Goal: Information Seeking & Learning: Check status

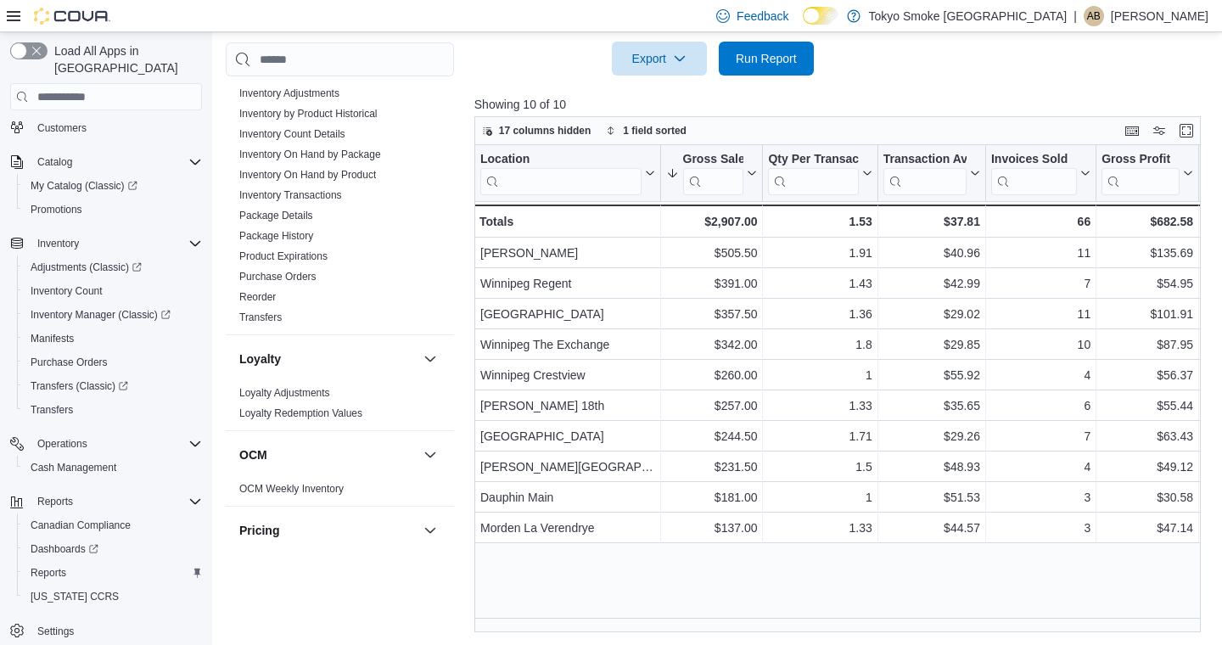
scroll to position [406, 0]
click at [290, 280] on link "Purchase Orders" at bounding box center [277, 276] width 77 height 12
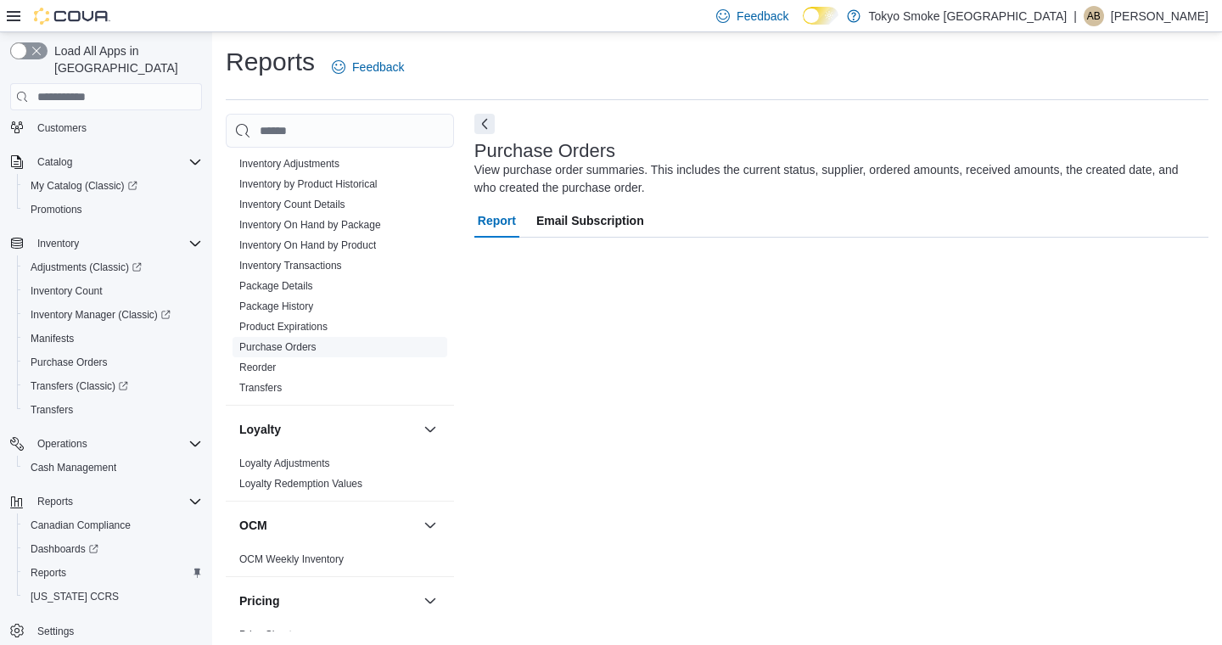
scroll to position [1, 0]
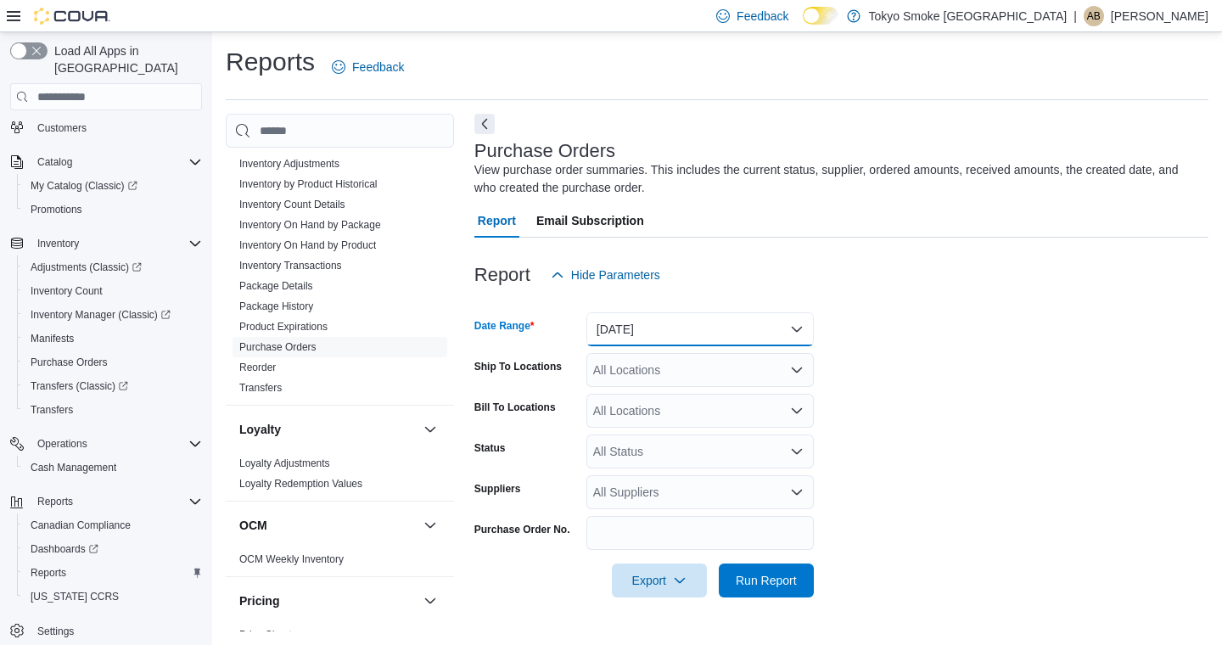
click at [653, 323] on button "[DATE]" at bounding box center [699, 329] width 227 height 34
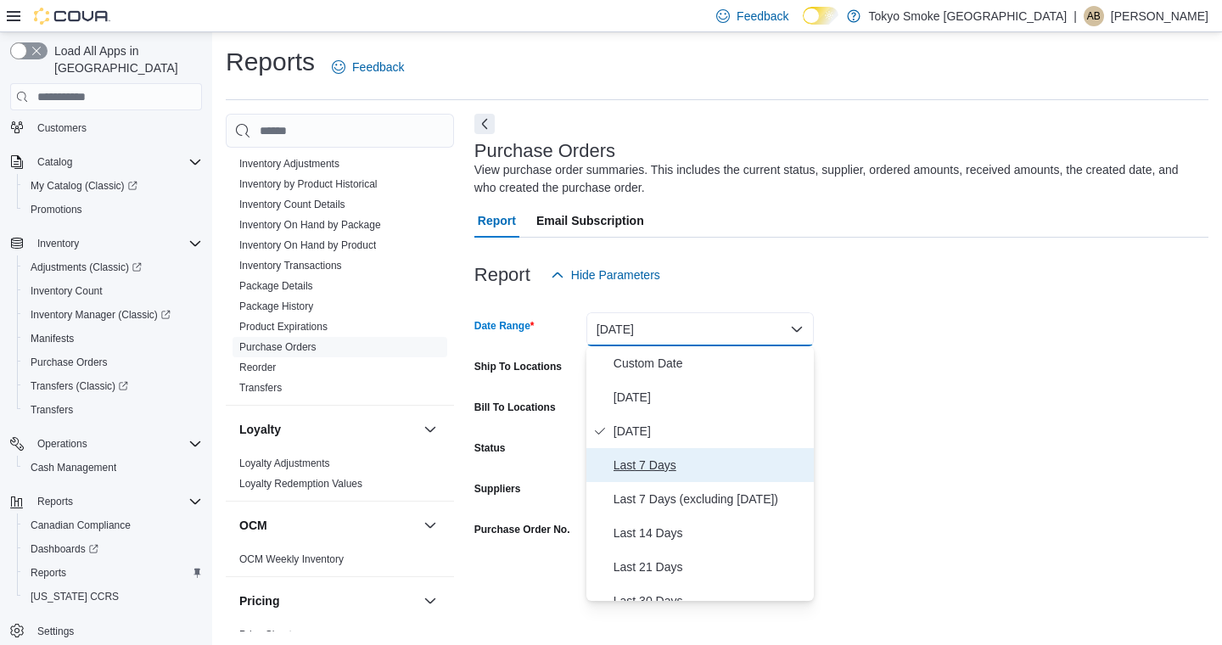
click at [629, 468] on span "Last 7 Days" at bounding box center [710, 465] width 193 height 20
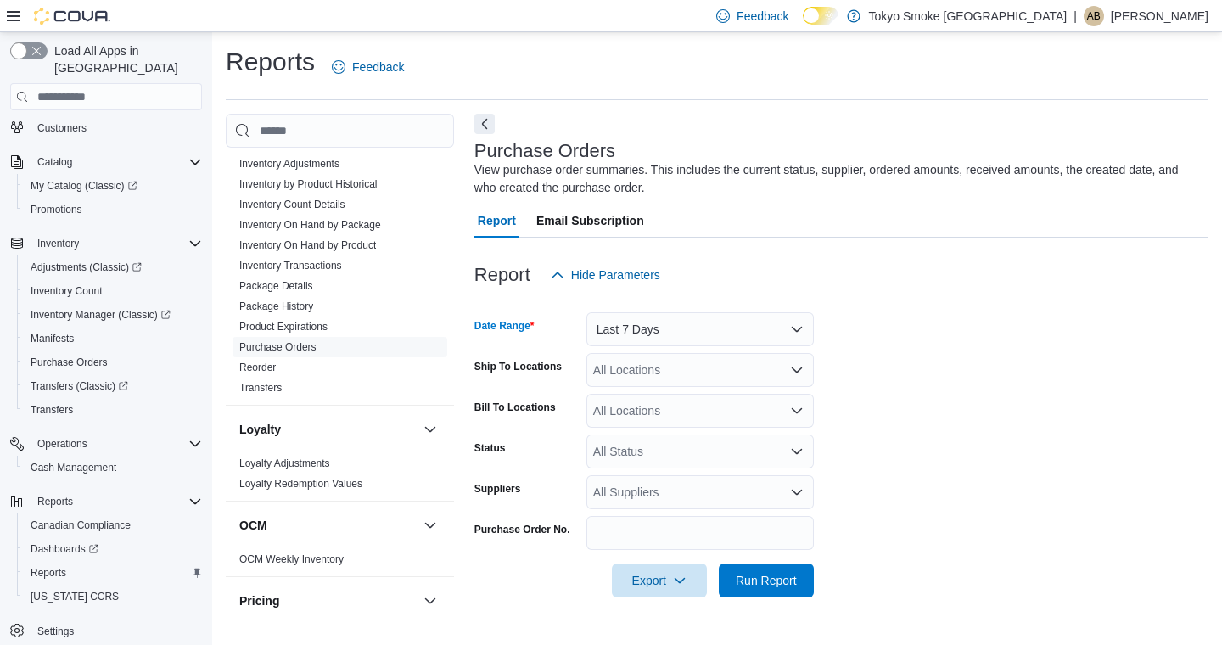
click at [630, 375] on div "All Locations" at bounding box center [699, 370] width 227 height 34
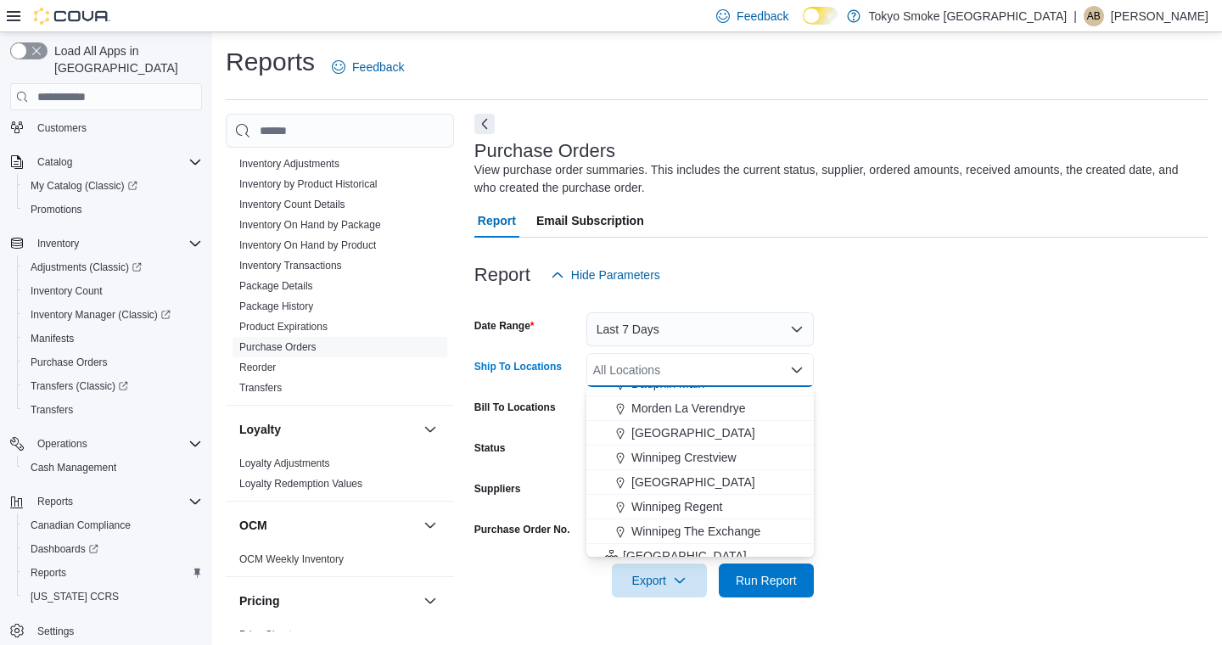
scroll to position [139, 0]
click at [664, 485] on span "[GEOGRAPHIC_DATA]" at bounding box center [693, 481] width 124 height 17
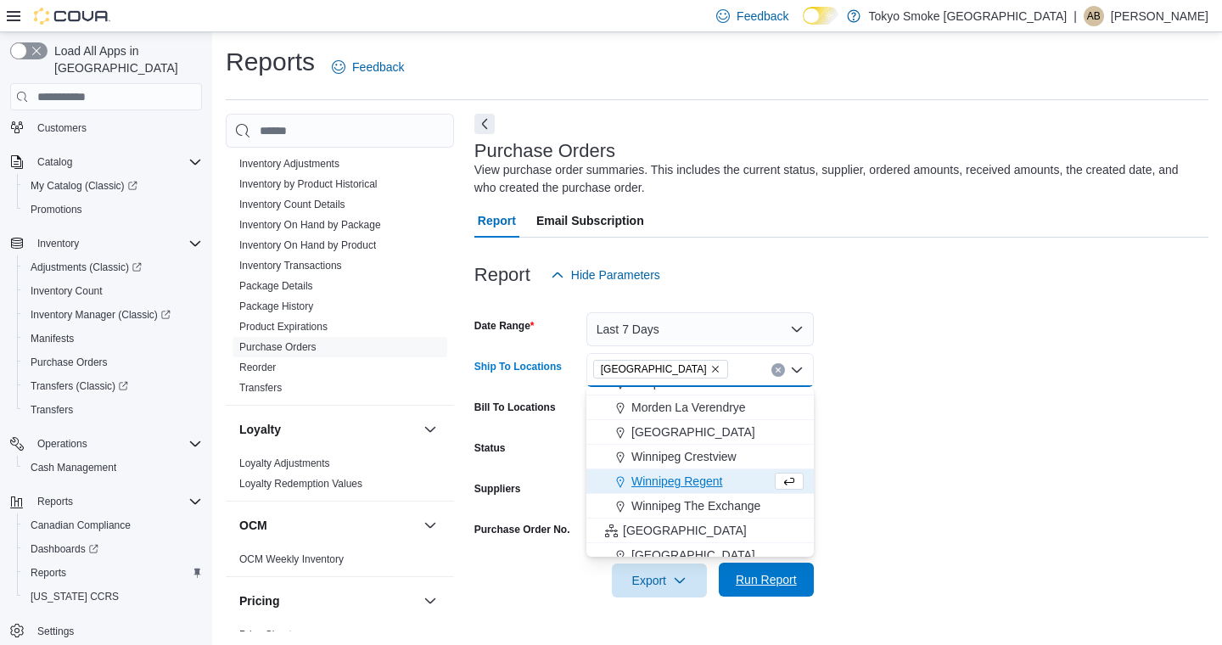
click at [764, 589] on span "Run Report" at bounding box center [766, 580] width 75 height 34
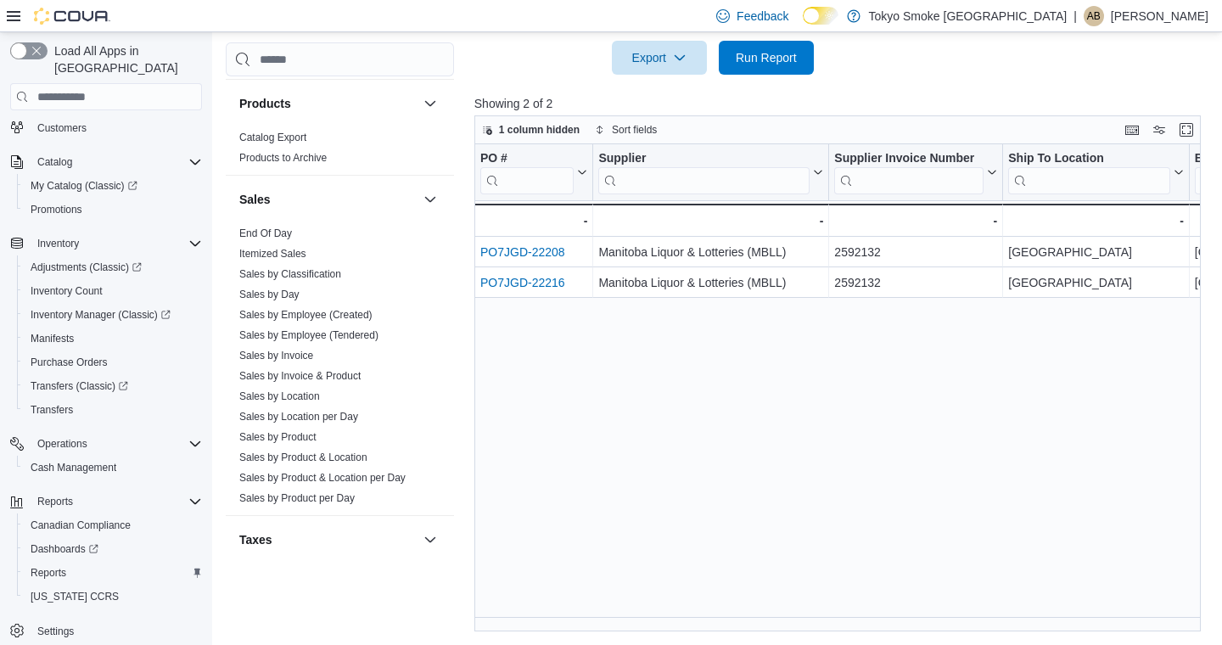
scroll to position [914, 0]
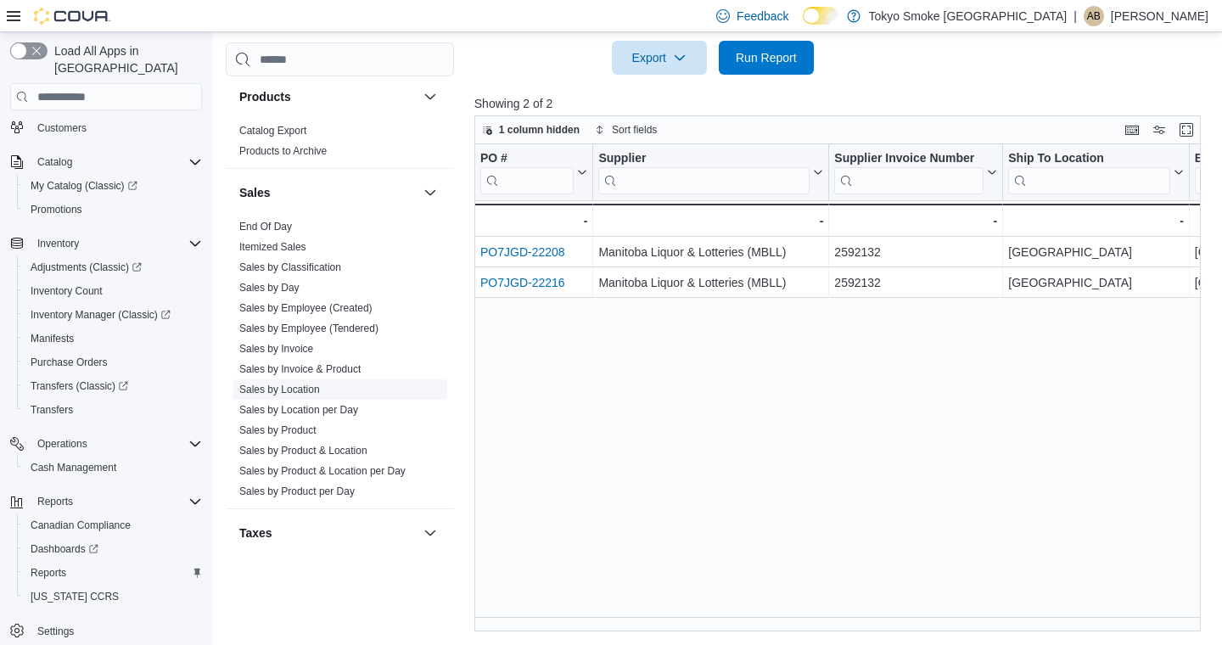
click at [272, 392] on link "Sales by Location" at bounding box center [279, 390] width 81 height 12
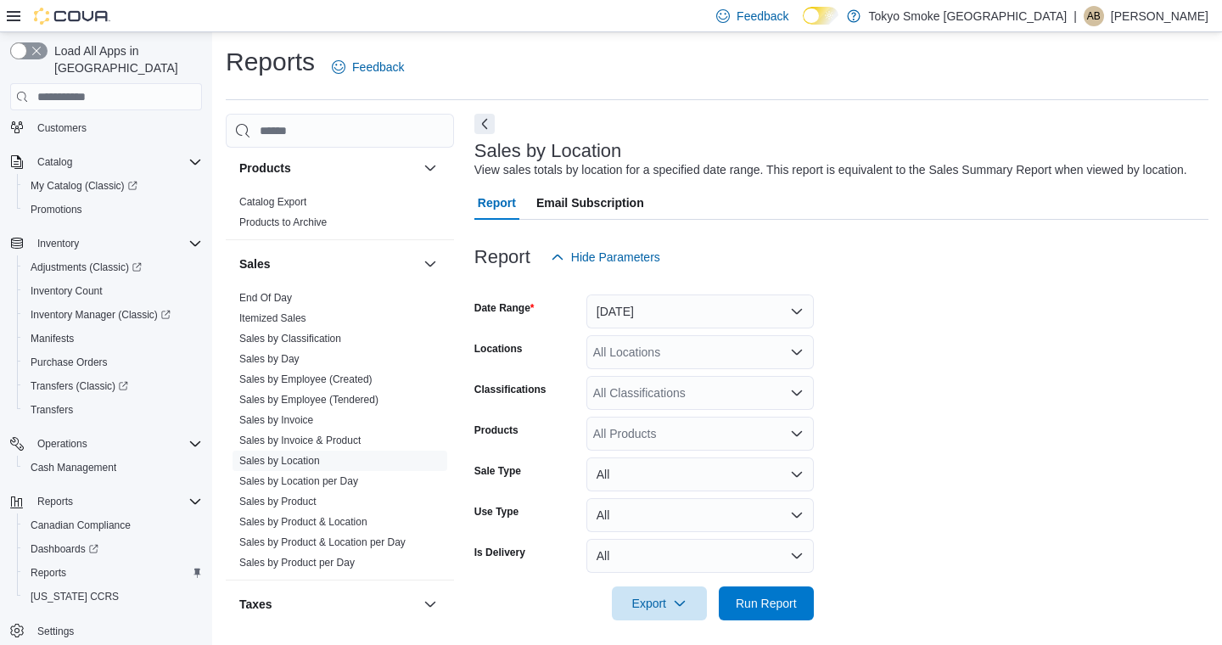
scroll to position [28, 0]
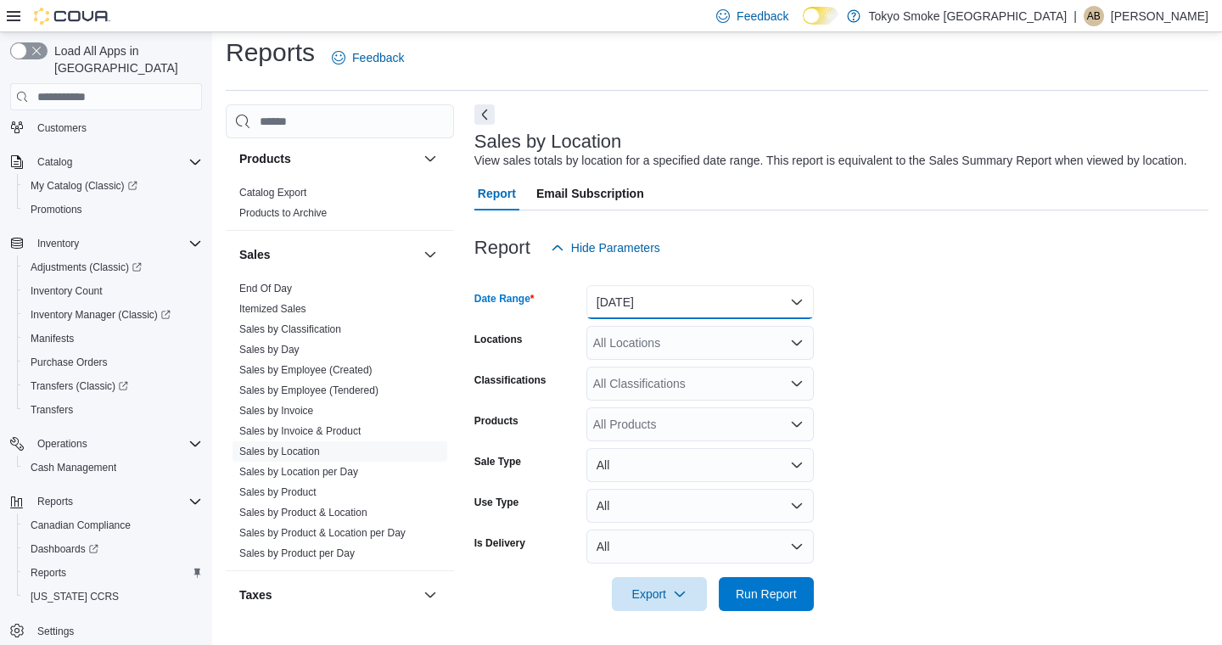
click at [608, 296] on button "[DATE]" at bounding box center [699, 302] width 227 height 34
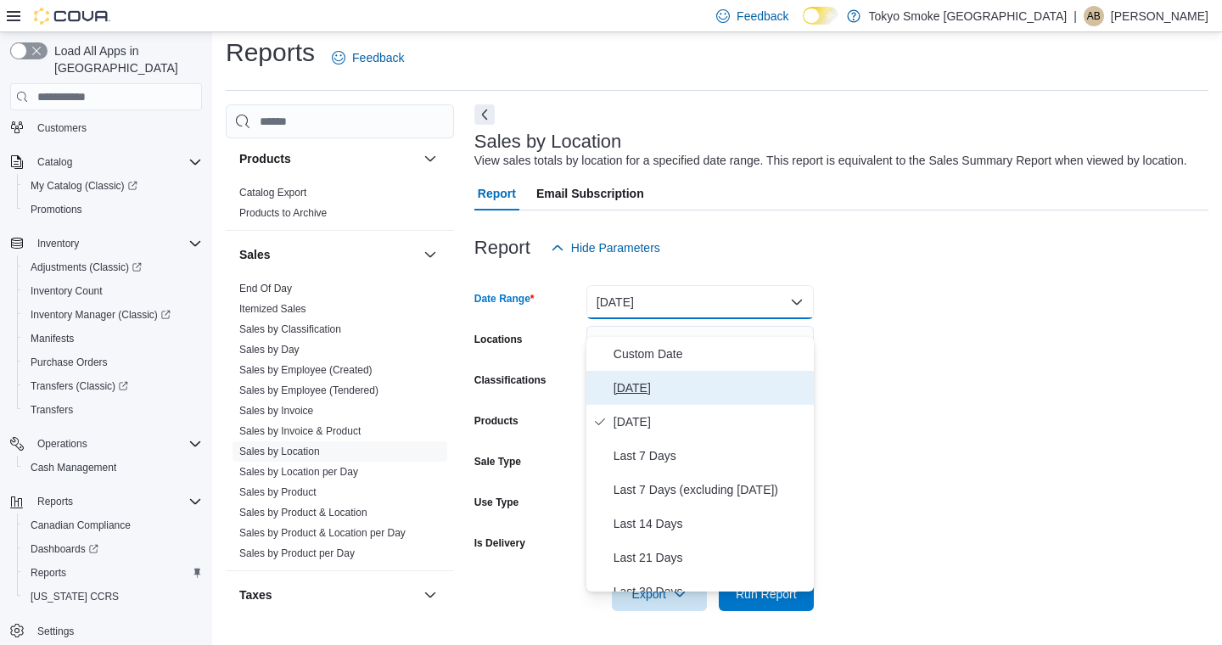
click at [619, 378] on span "[DATE]" at bounding box center [710, 388] width 193 height 20
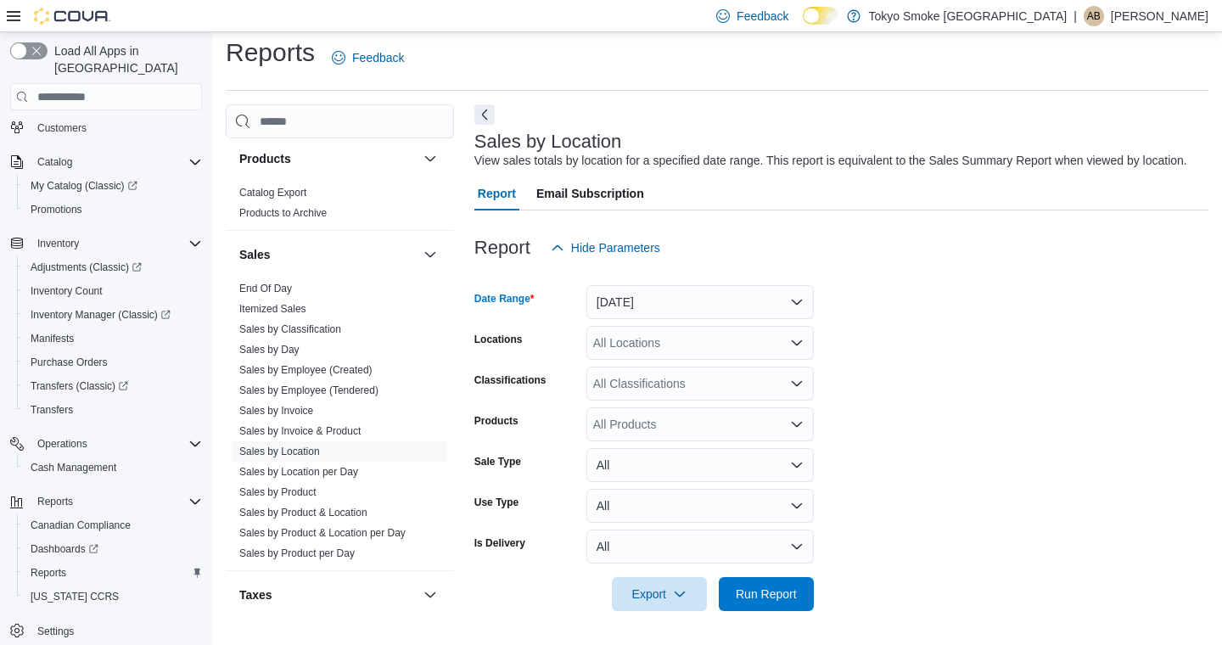
click at [631, 348] on div "All Locations" at bounding box center [699, 343] width 227 height 34
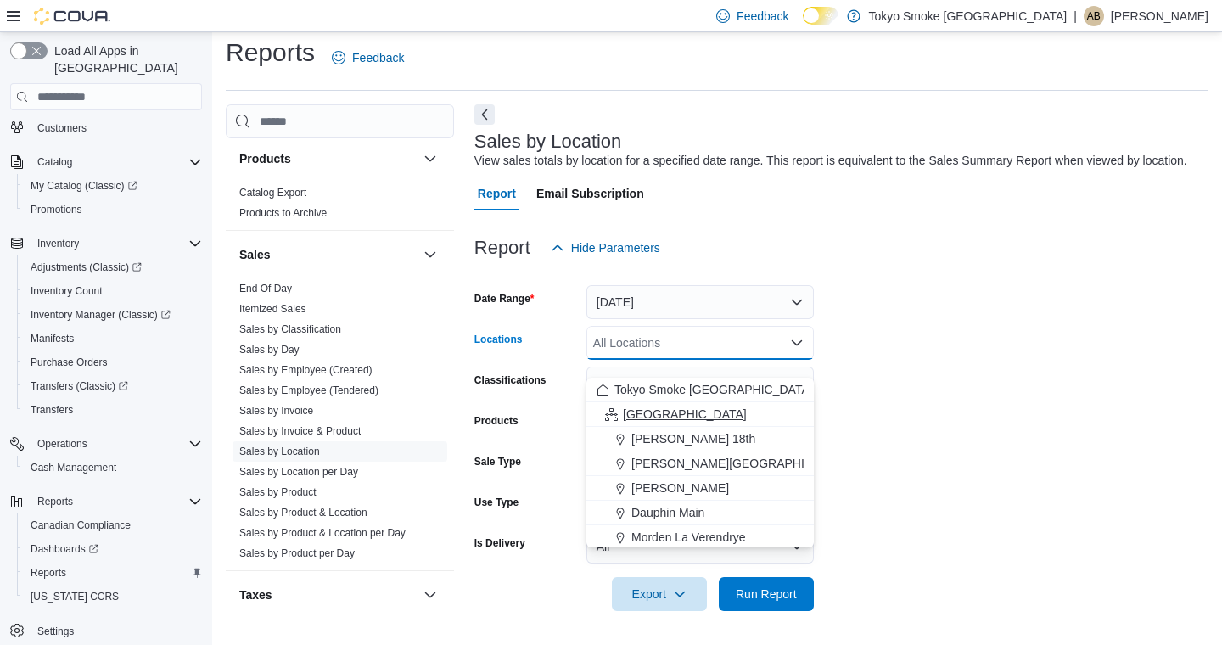
click at [638, 406] on span "[GEOGRAPHIC_DATA]" at bounding box center [685, 414] width 124 height 17
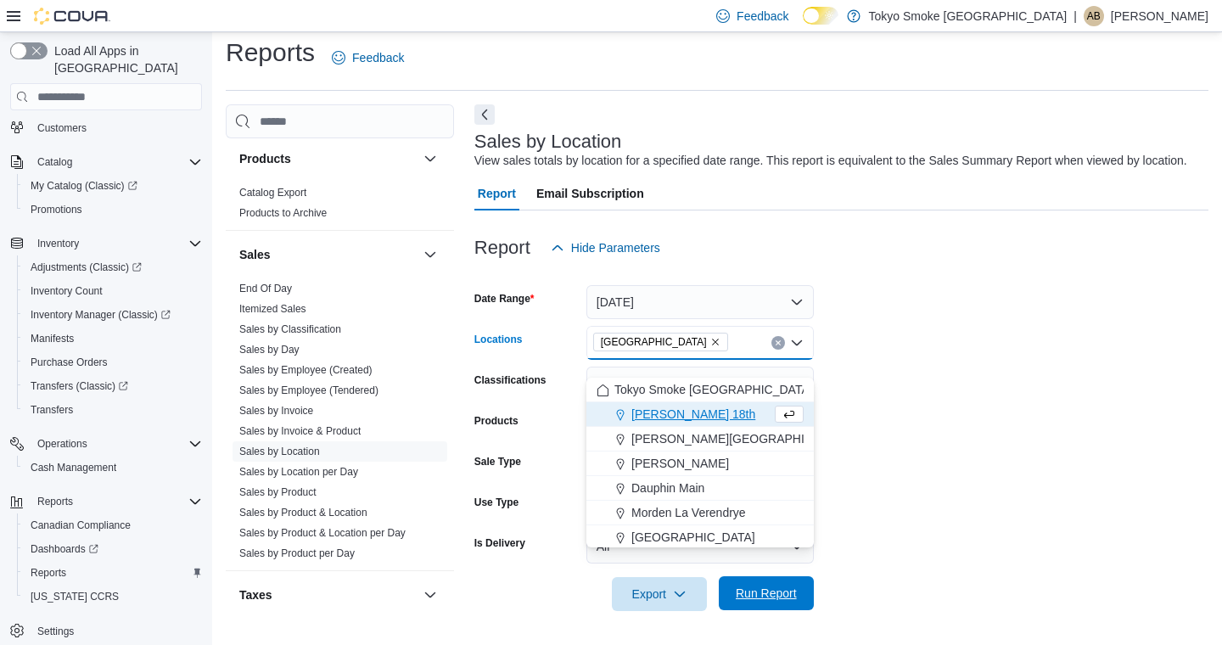
click at [783, 604] on span "Run Report" at bounding box center [766, 593] width 75 height 34
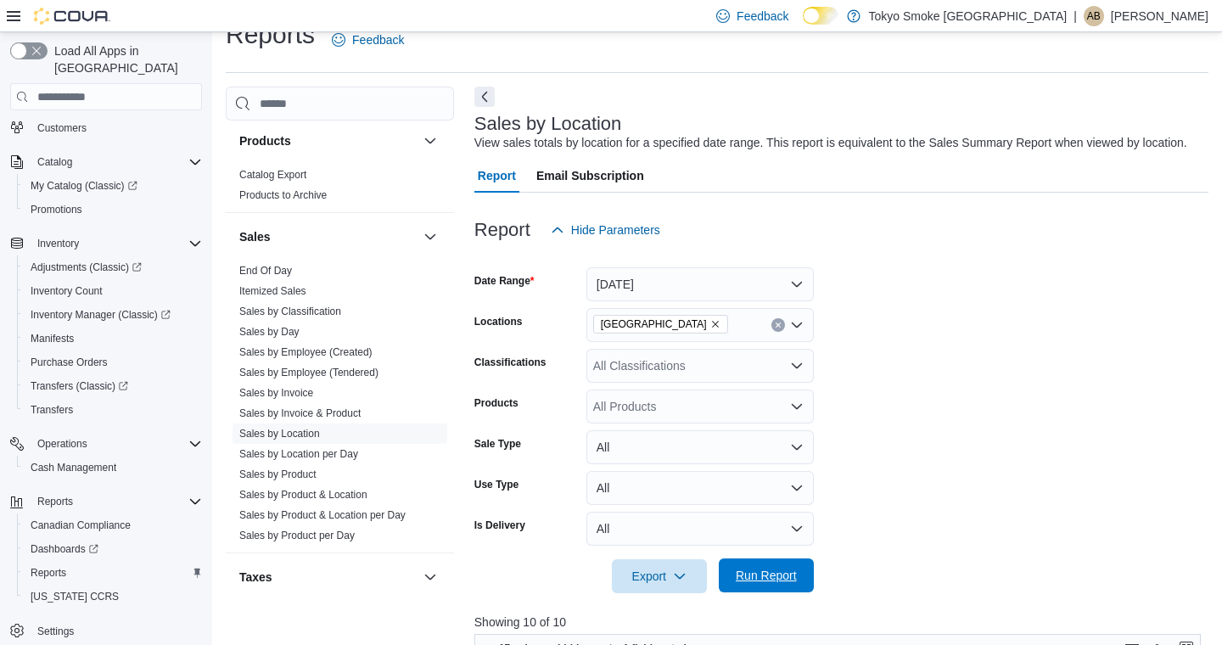
click at [793, 584] on span "Run Report" at bounding box center [766, 575] width 61 height 17
click at [763, 584] on span "Run Report" at bounding box center [766, 575] width 61 height 17
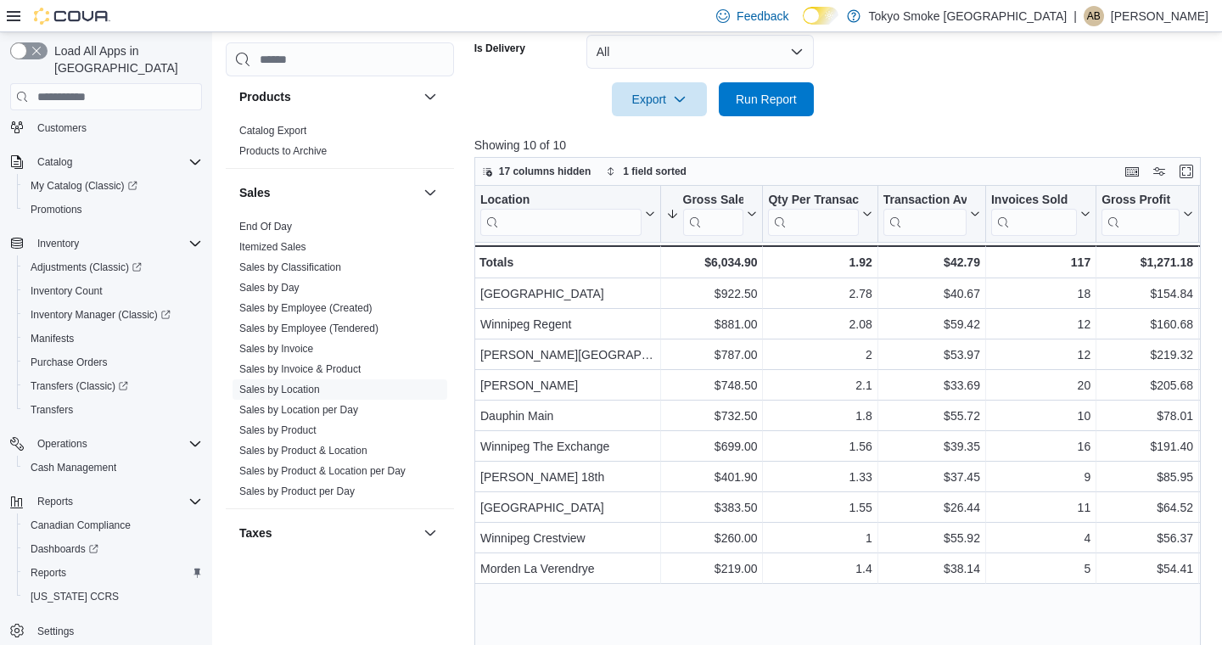
scroll to position [504, 0]
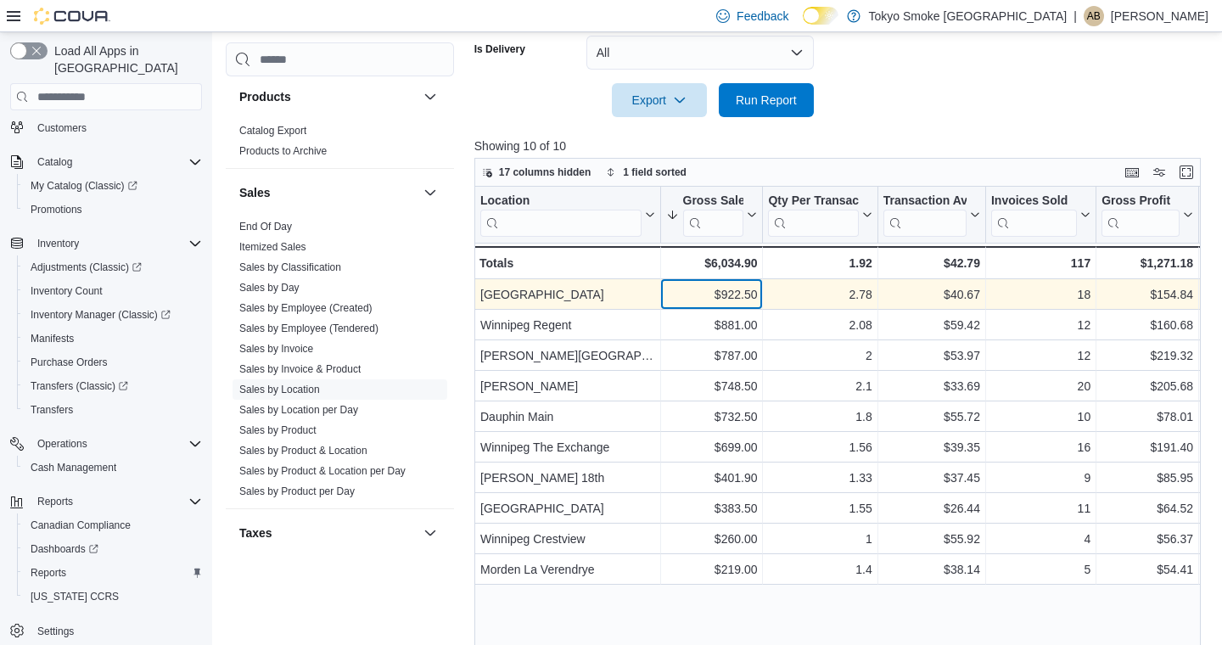
click at [708, 305] on div "$922.50" at bounding box center [711, 294] width 92 height 20
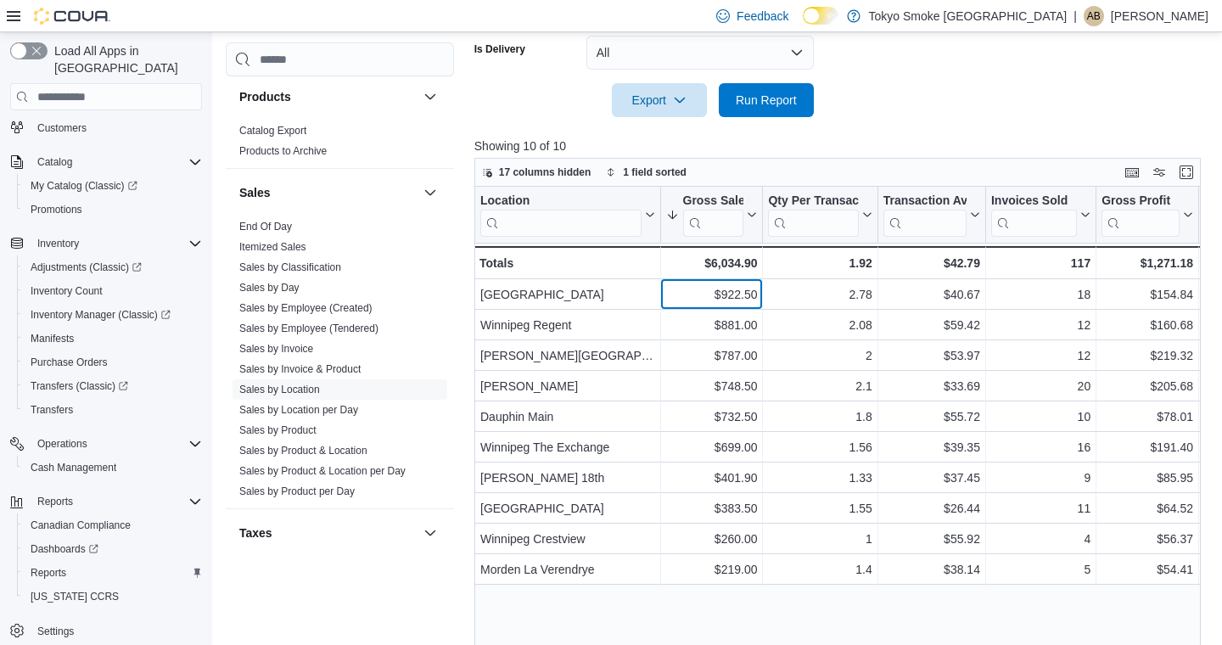
click at [763, 109] on span "Run Report" at bounding box center [766, 100] width 61 height 17
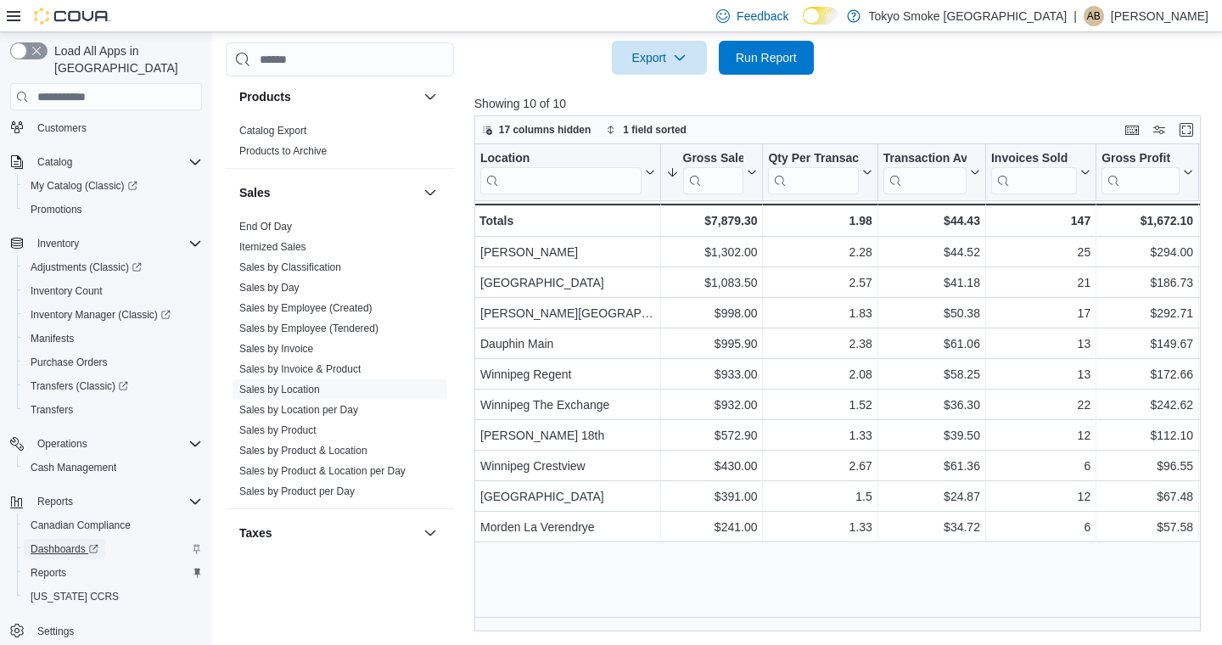
click at [50, 542] on span "Dashboards" at bounding box center [65, 549] width 68 height 14
click at [59, 566] on span "Reports" at bounding box center [49, 573] width 36 height 14
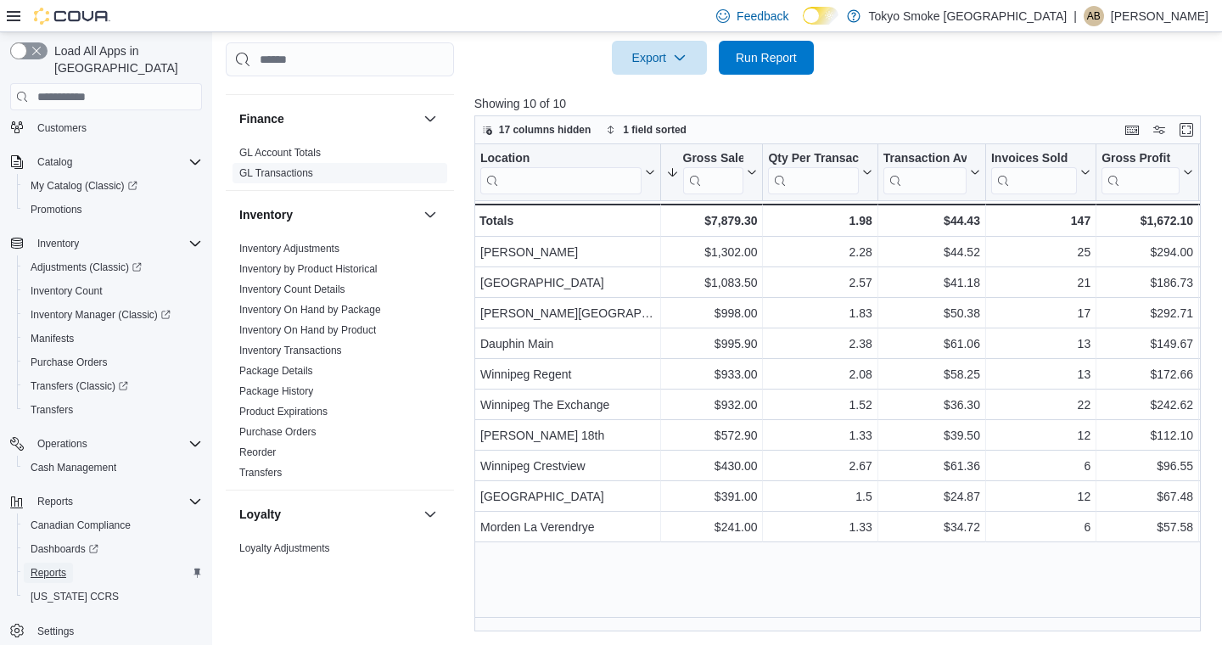
scroll to position [249, 0]
click at [103, 539] on link "Dashboards" at bounding box center [64, 549] width 81 height 20
click at [754, 58] on span "Run Report" at bounding box center [766, 56] width 61 height 17
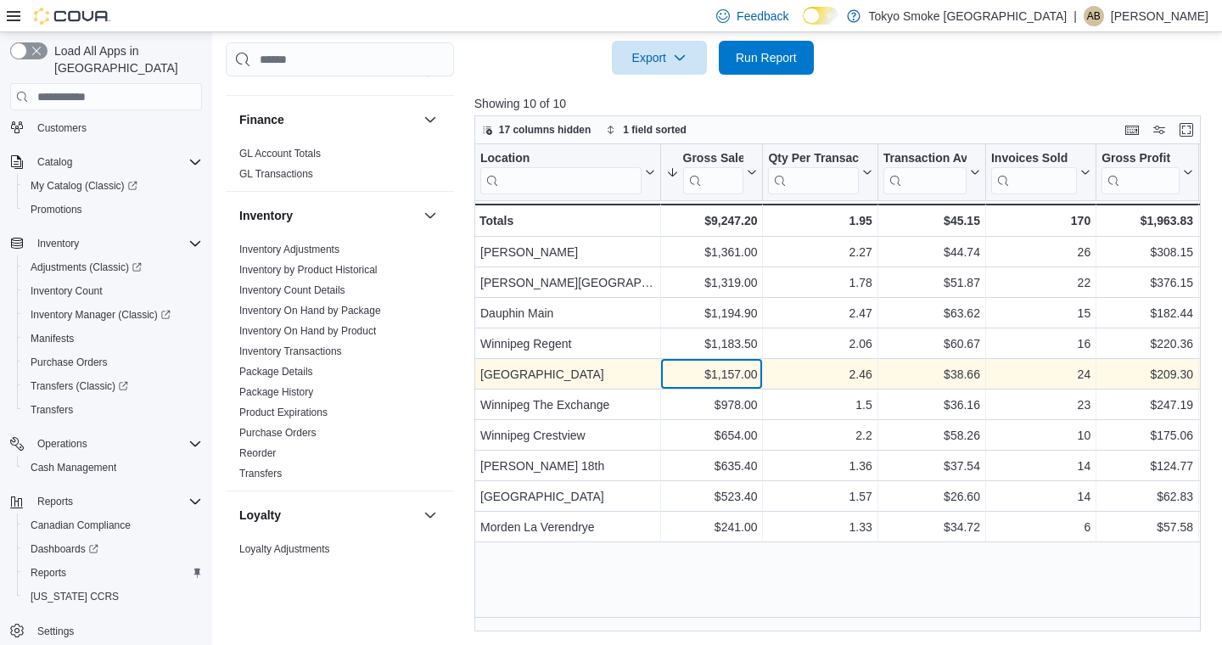
click at [737, 376] on div "$1,157.00" at bounding box center [711, 374] width 92 height 20
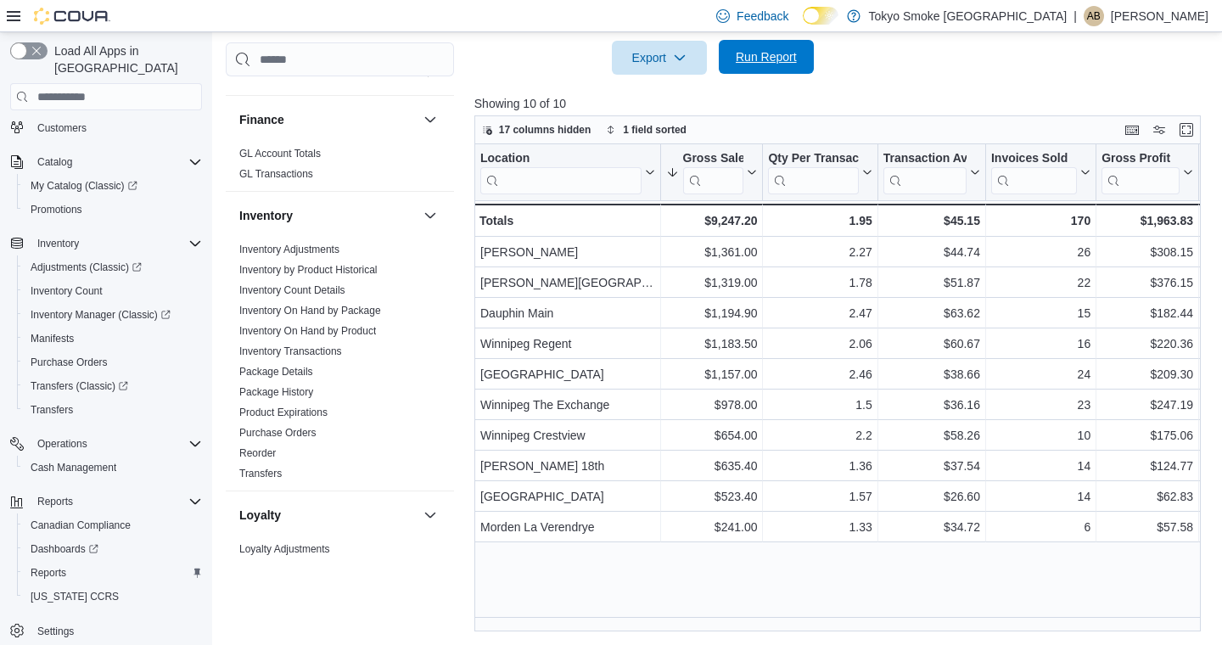
click at [772, 64] on span "Run Report" at bounding box center [766, 56] width 61 height 17
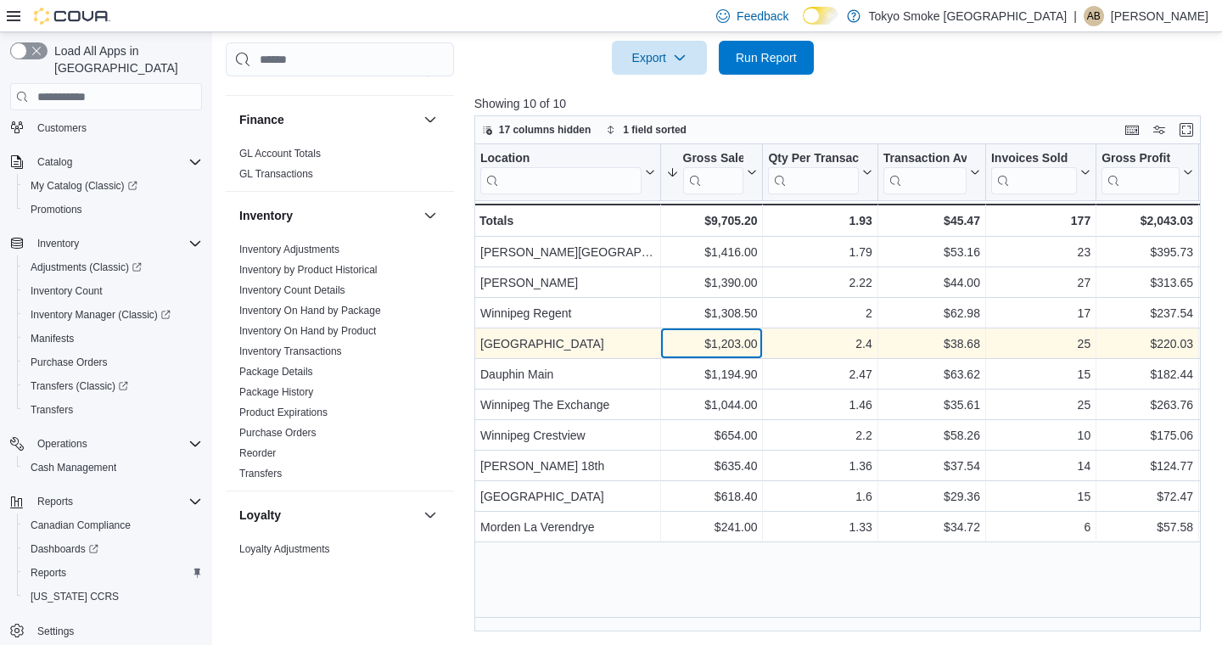
click at [737, 345] on div "$1,203.00" at bounding box center [711, 344] width 92 height 20
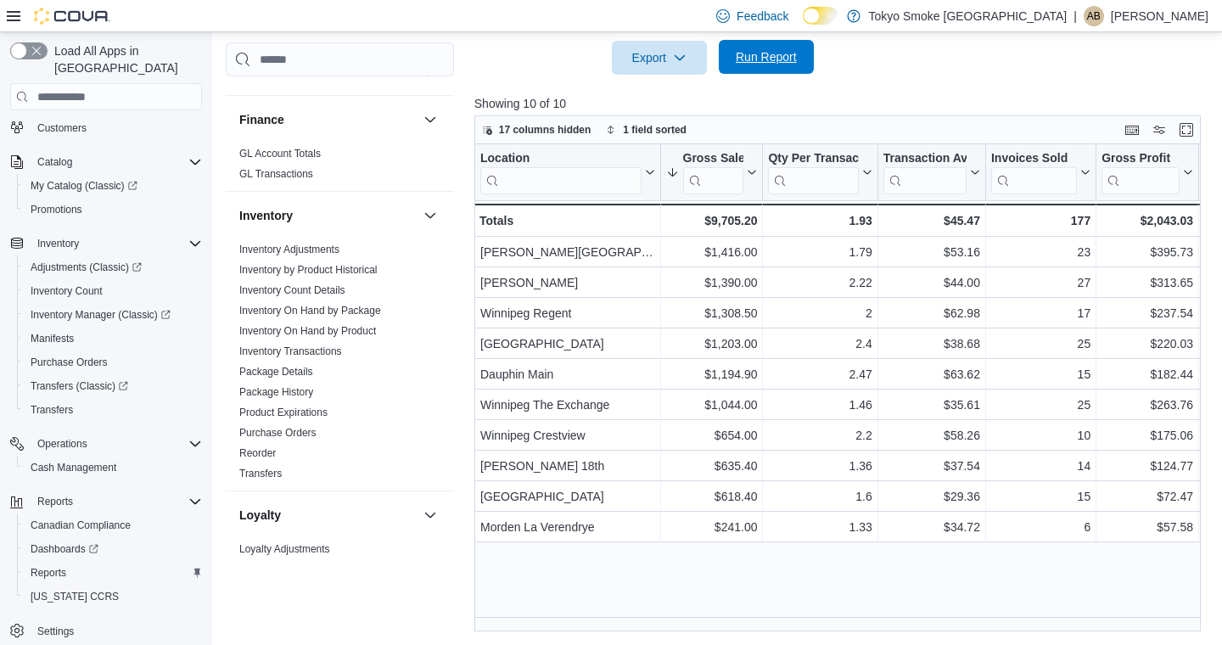
click at [776, 42] on span "Run Report" at bounding box center [766, 57] width 75 height 34
click at [761, 51] on span "Run Report" at bounding box center [766, 56] width 61 height 17
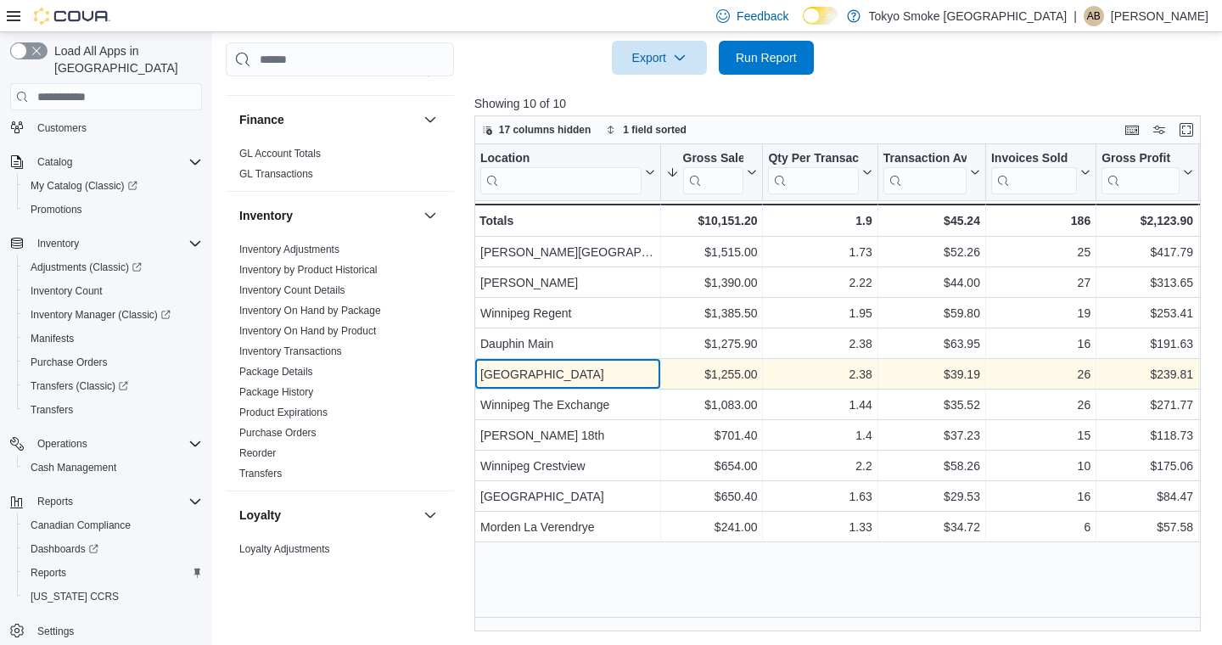
click at [604, 373] on div "[GEOGRAPHIC_DATA]" at bounding box center [567, 374] width 175 height 20
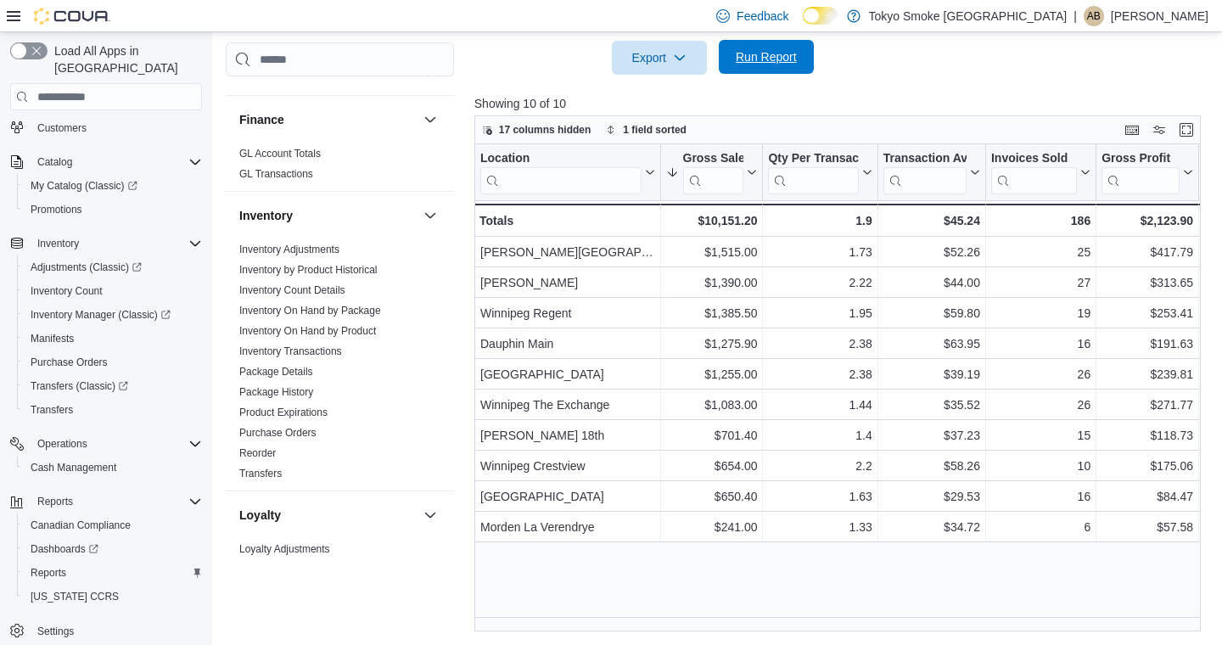
click at [782, 56] on span "Run Report" at bounding box center [766, 56] width 61 height 17
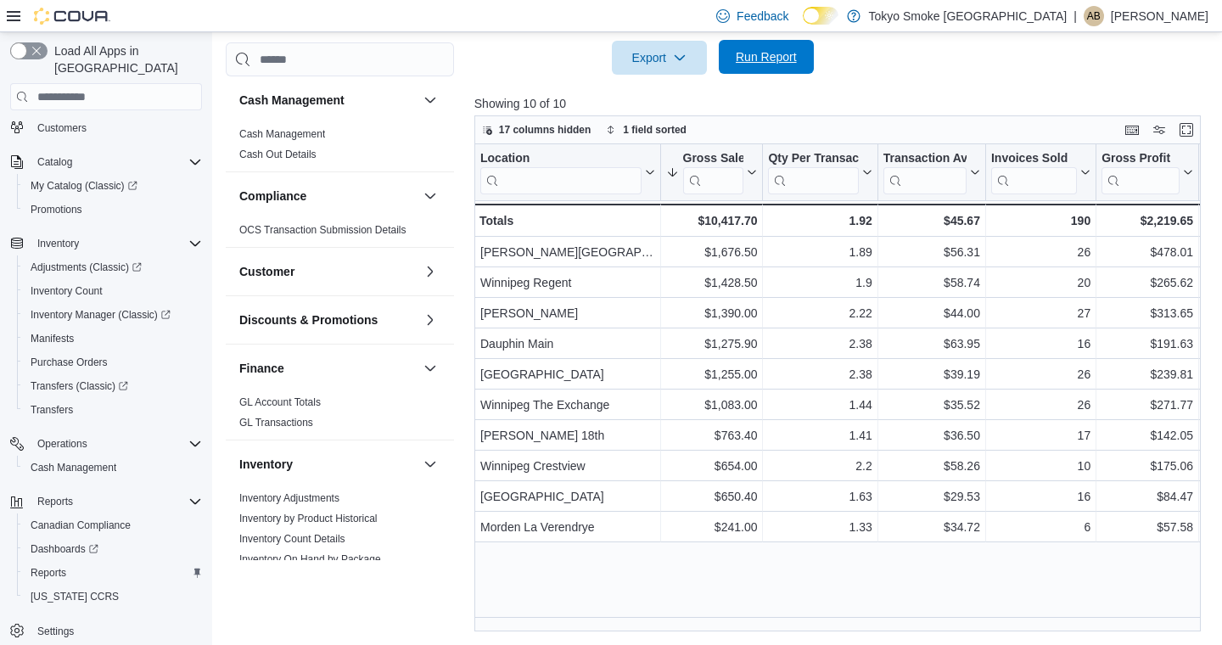
click at [781, 59] on span "Run Report" at bounding box center [766, 56] width 61 height 17
click at [783, 58] on span "Run Report" at bounding box center [766, 56] width 61 height 17
click at [91, 542] on span "Dashboards" at bounding box center [65, 549] width 68 height 14
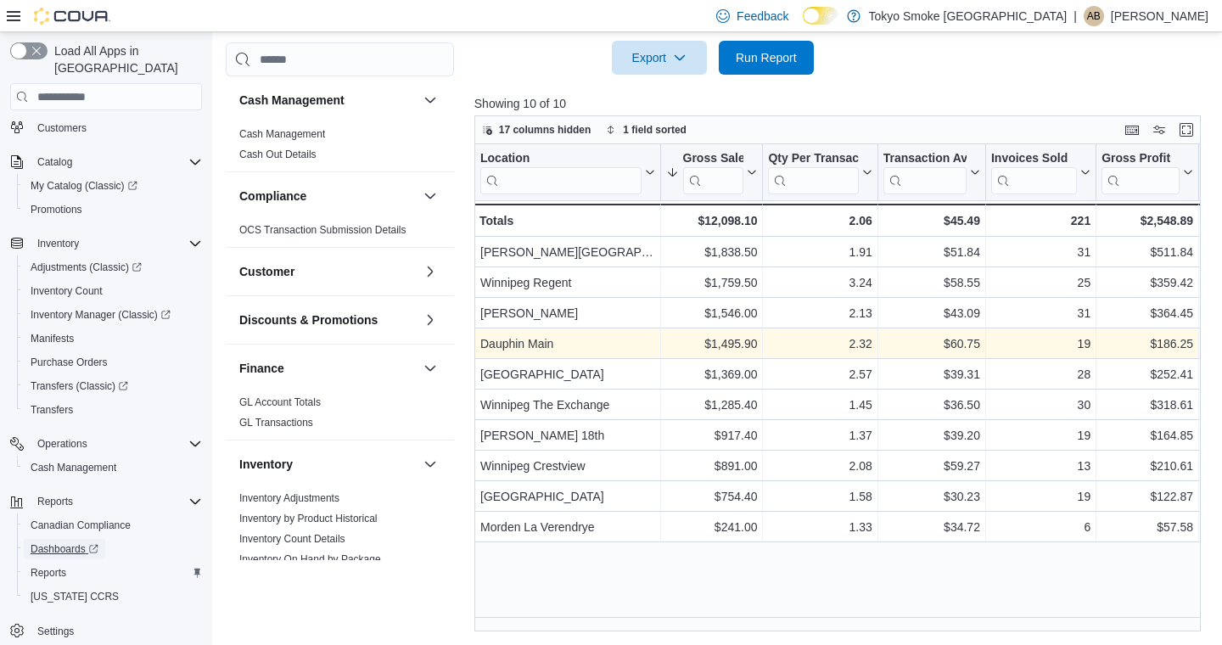
click at [777, 63] on span "Run Report" at bounding box center [766, 57] width 61 height 17
click div "$1,407.50"
click div "[GEOGRAPHIC_DATA]"
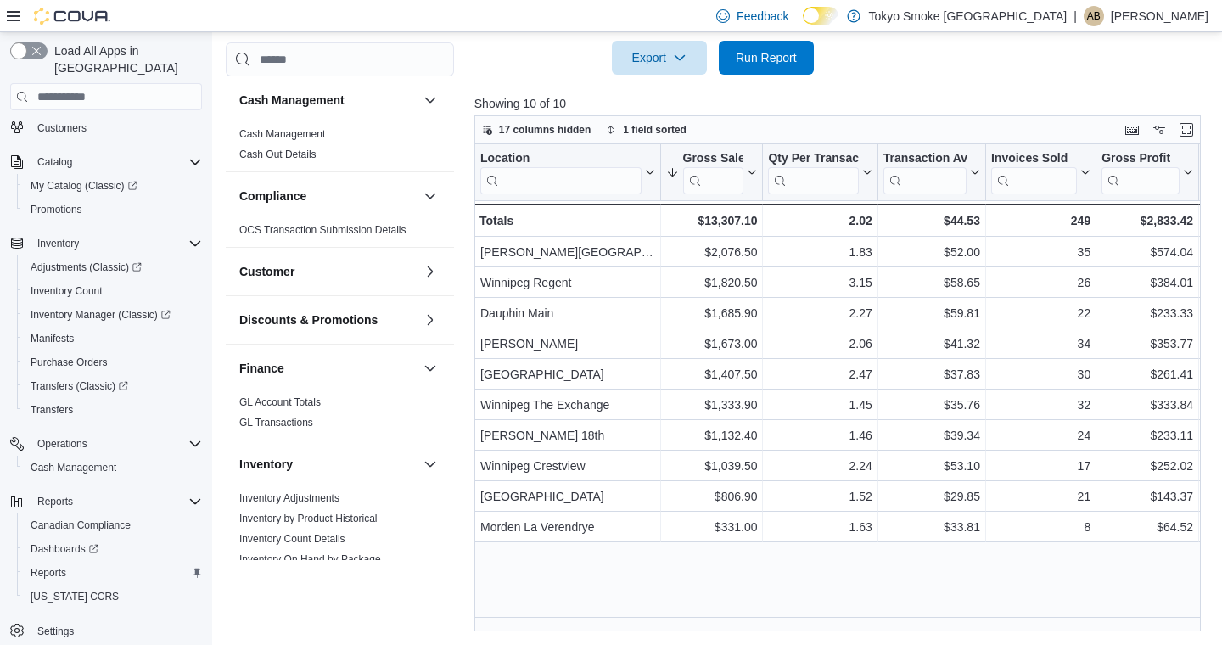
click at [809, 48] on button "Run Report" at bounding box center [766, 58] width 95 height 34
click div "$1,519.25"
click div "$1,099.50"
click div "18"
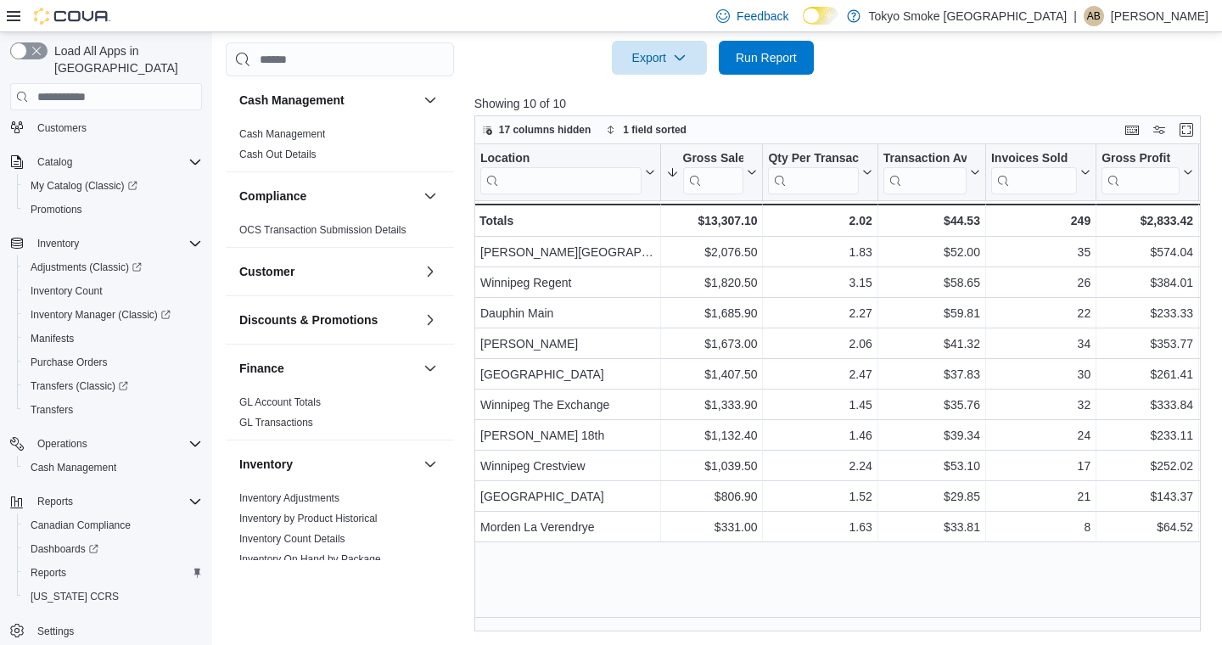
click span "[DATE]"
click at [784, 66] on span "Run Report" at bounding box center [766, 57] width 61 height 17
click button "[DATE]"
click at [758, 66] on span "Run Report" at bounding box center [766, 57] width 61 height 17
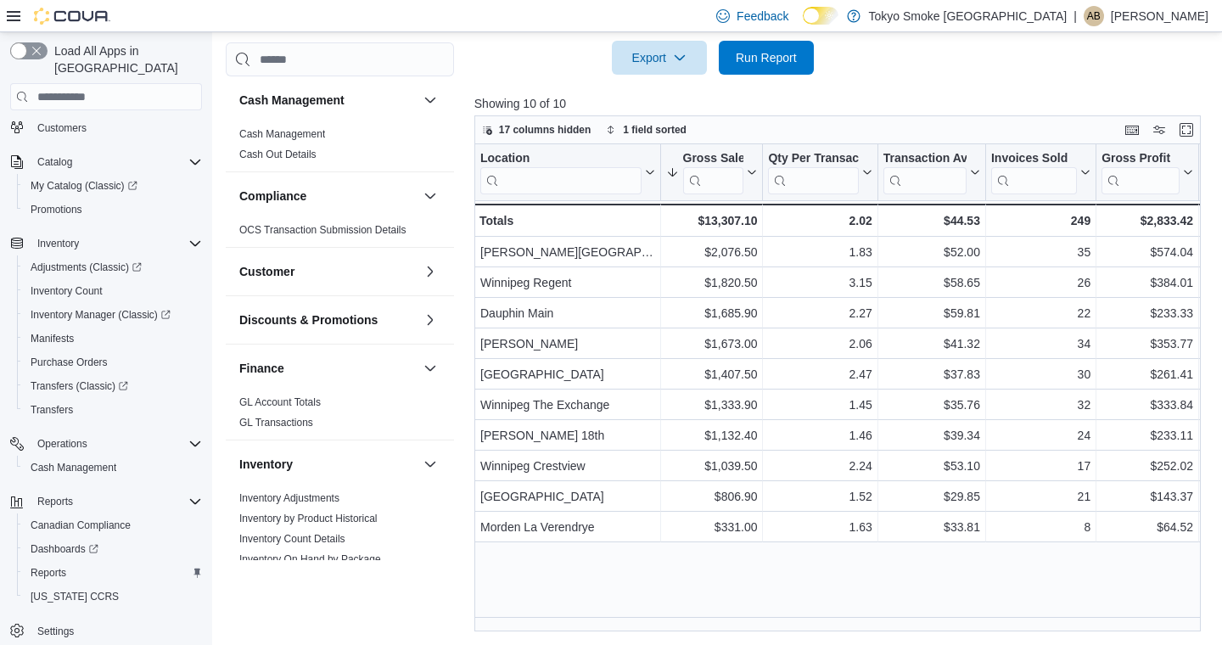
scroll to position [564, 0]
click at [747, 64] on span "Run Report" at bounding box center [766, 57] width 61 height 17
click at [776, 65] on span "Run Report" at bounding box center [766, 58] width 75 height 34
click at [760, 70] on span "Run Report" at bounding box center [766, 58] width 75 height 34
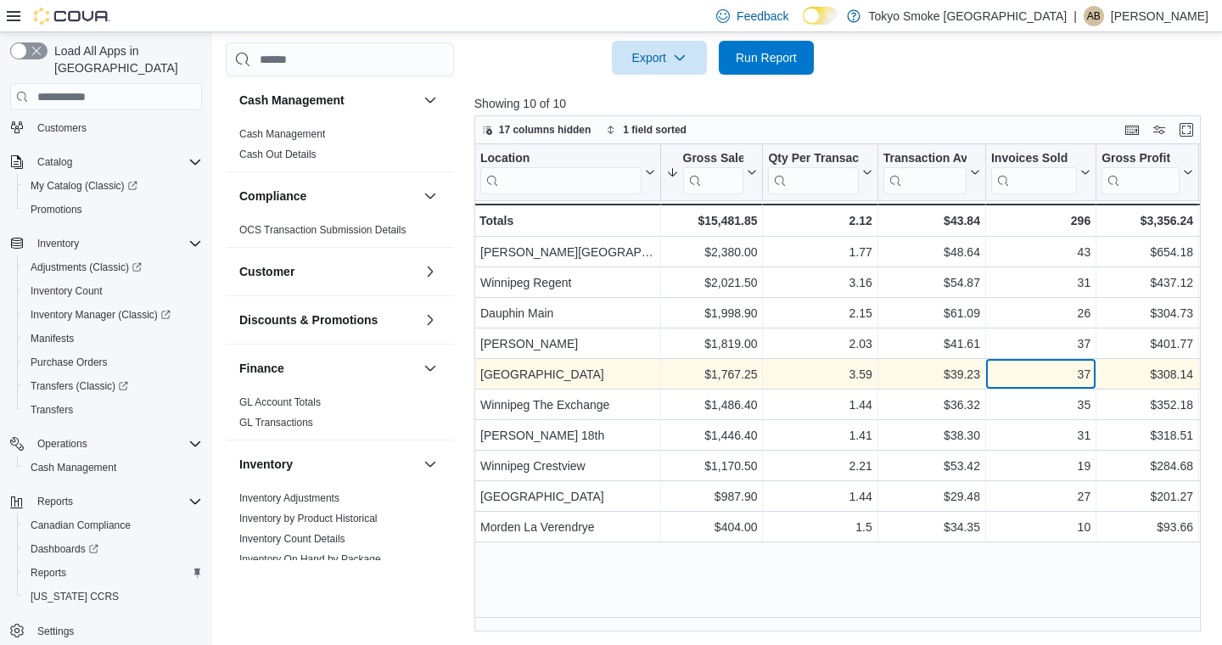
click at [1033, 373] on div "37" at bounding box center [1040, 374] width 99 height 20
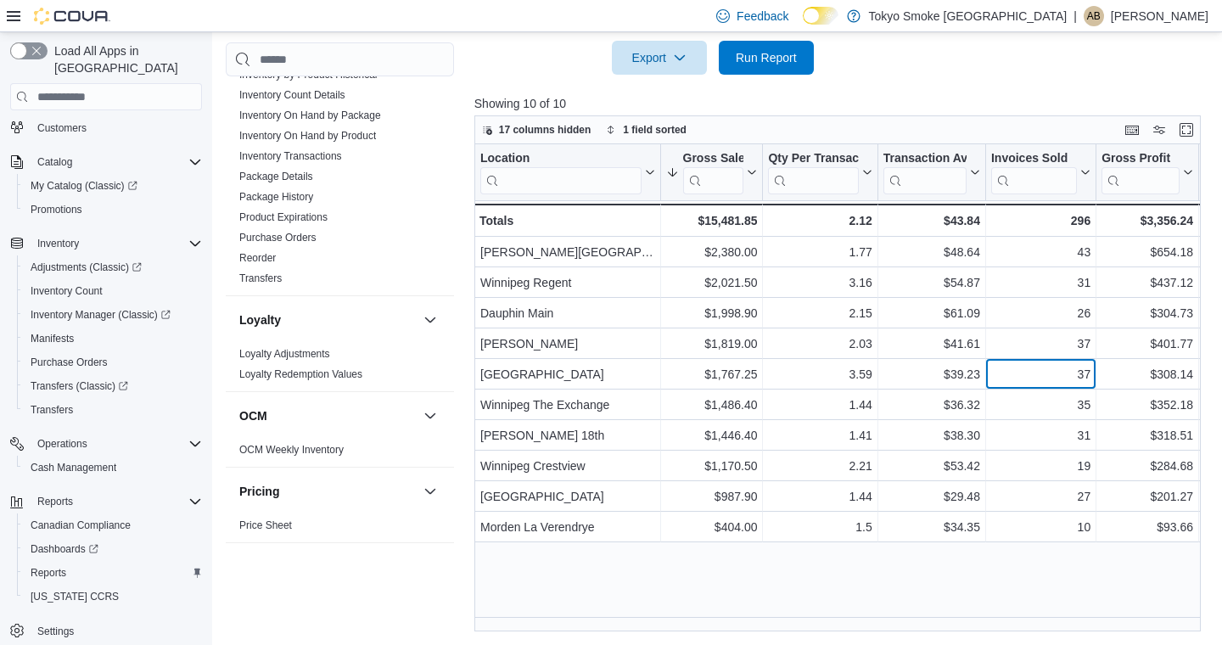
scroll to position [420, 0]
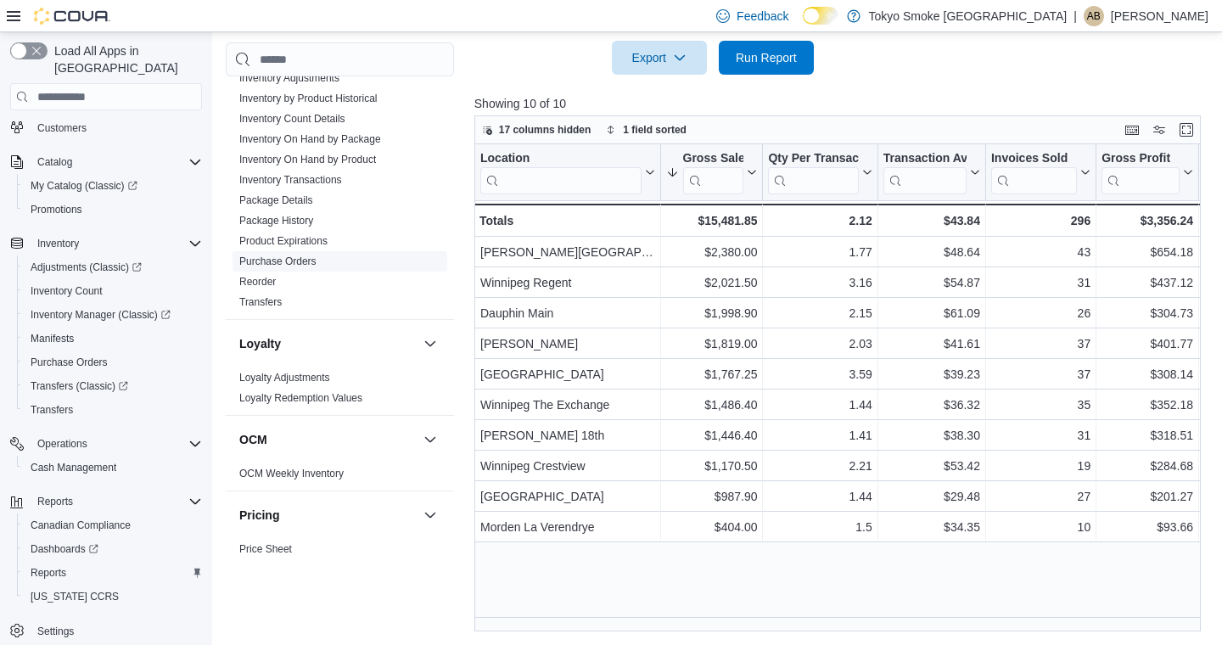
click at [283, 261] on link "Purchase Orders" at bounding box center [277, 261] width 77 height 12
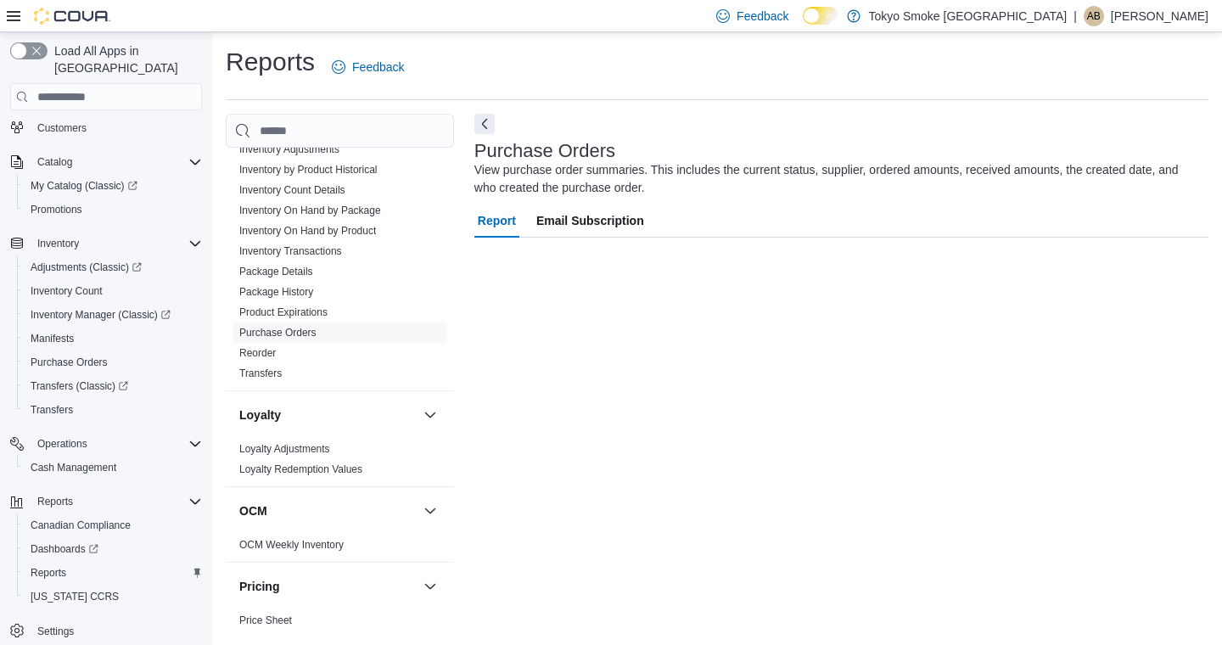
scroll to position [1, 0]
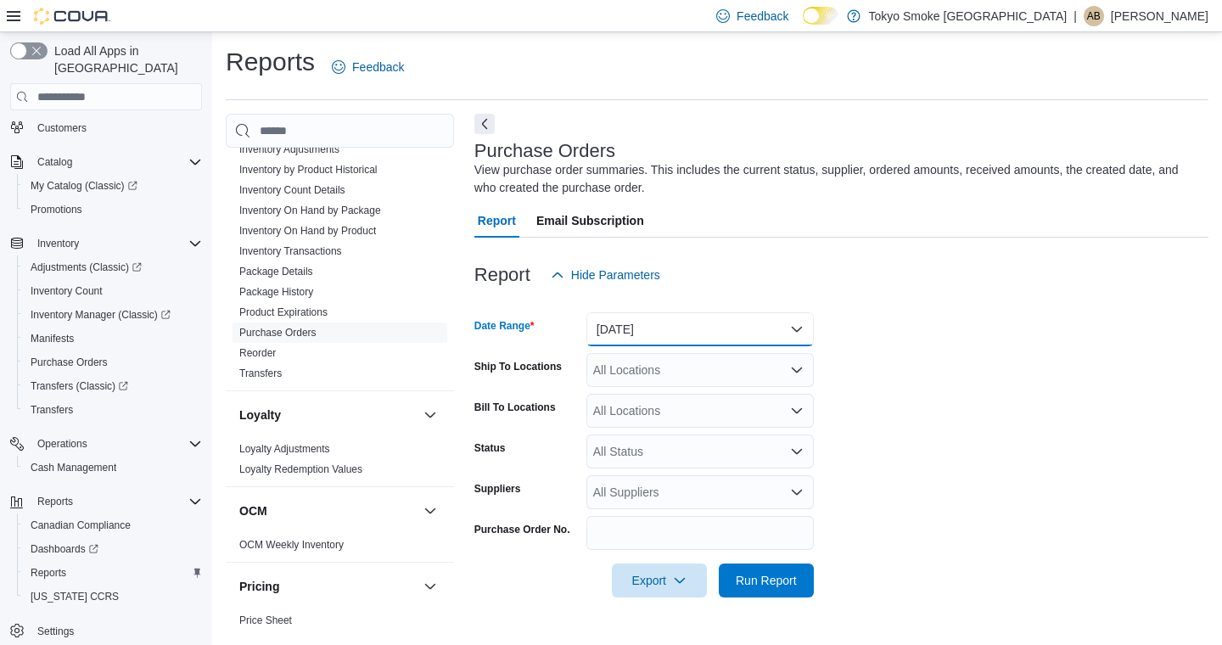
click at [650, 321] on button "[DATE]" at bounding box center [699, 329] width 227 height 34
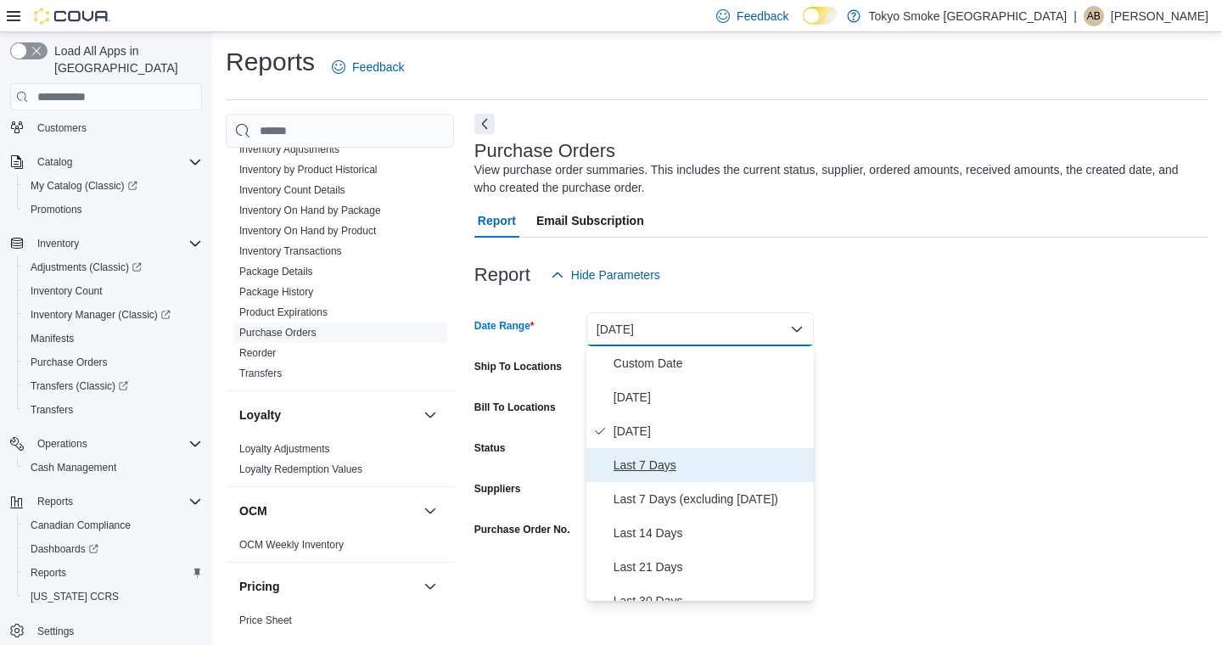
click at [661, 472] on span "Last 7 Days" at bounding box center [710, 465] width 193 height 20
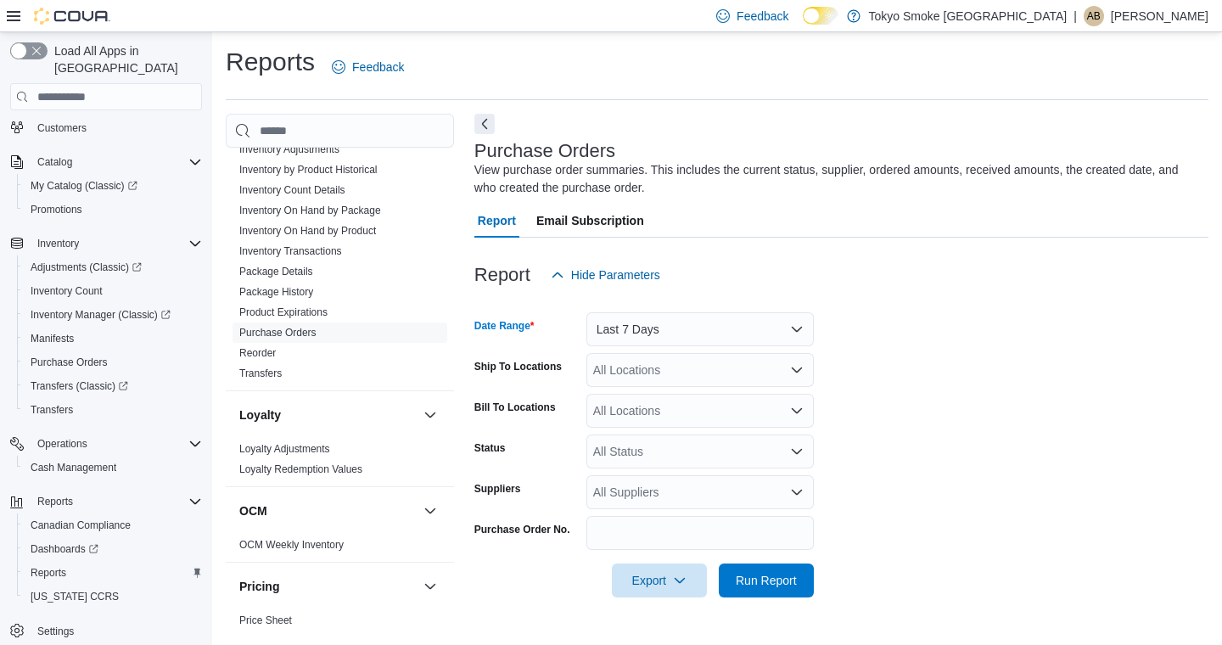
click at [645, 367] on div "All Locations" at bounding box center [699, 370] width 227 height 34
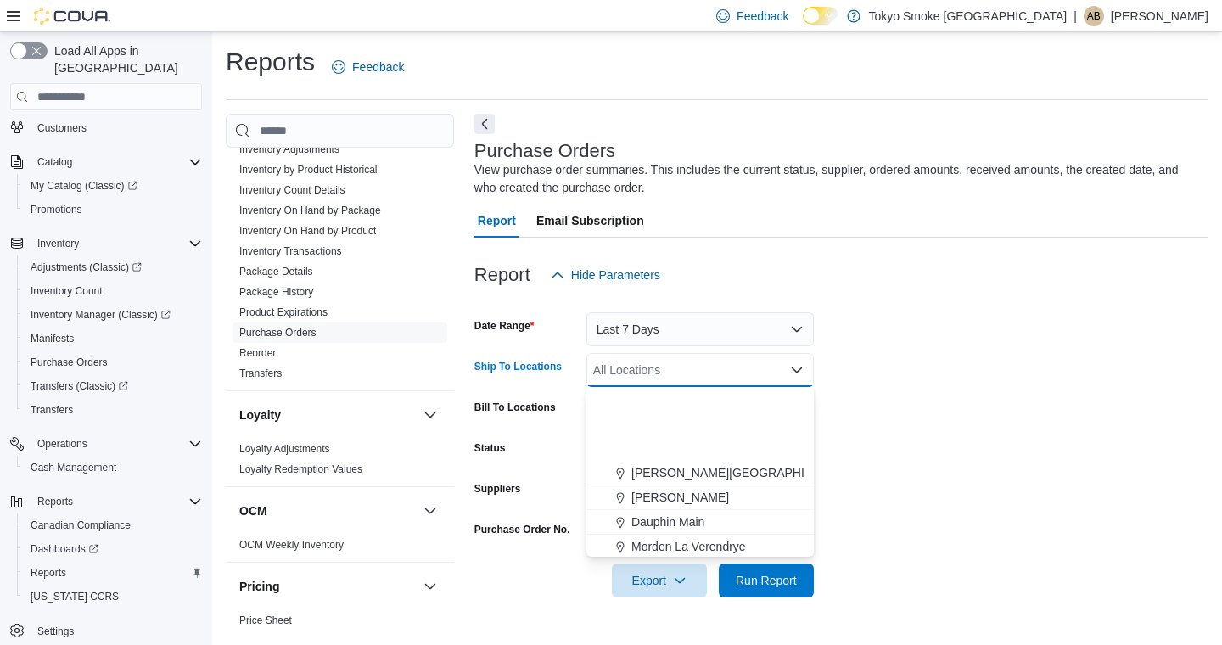
scroll to position [139, 0]
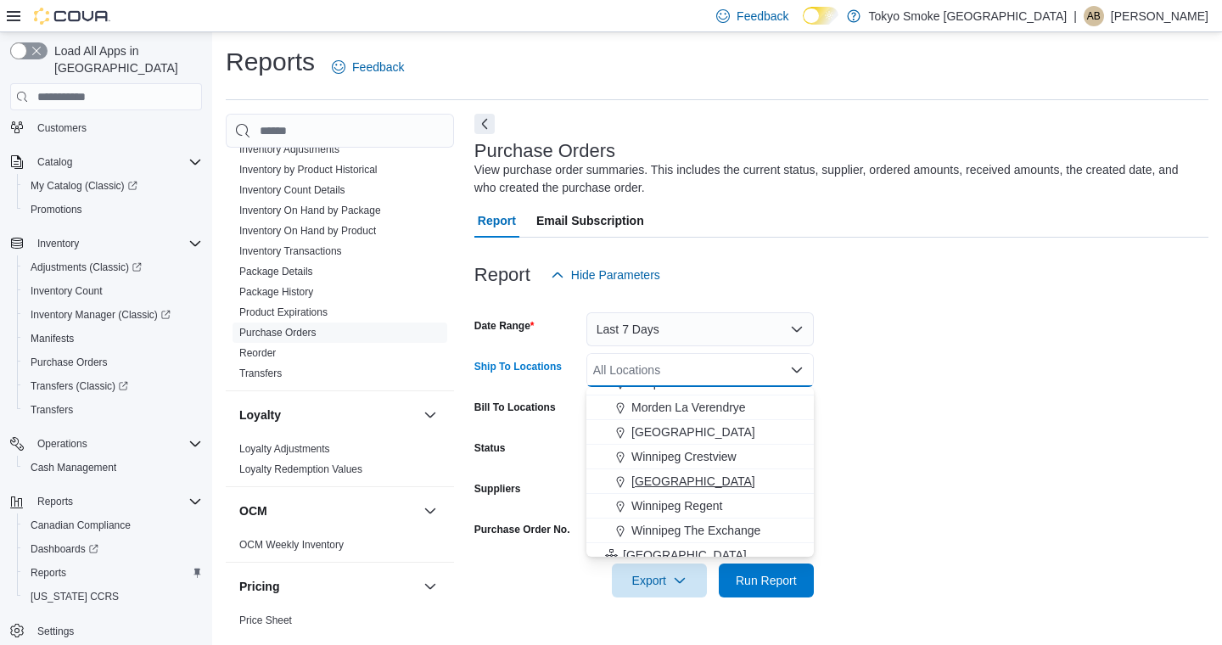
click at [712, 478] on span "[GEOGRAPHIC_DATA]" at bounding box center [693, 481] width 124 height 17
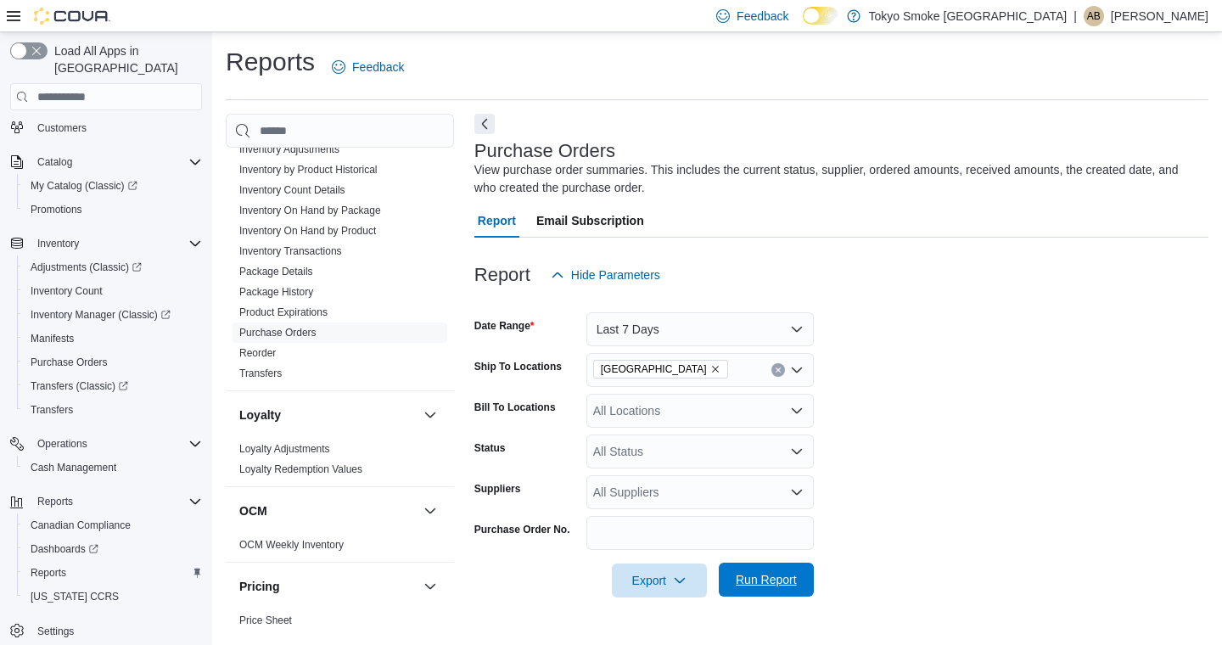
click at [782, 572] on span "Run Report" at bounding box center [766, 579] width 61 height 17
click at [55, 566] on span "Reports" at bounding box center [49, 573] width 36 height 14
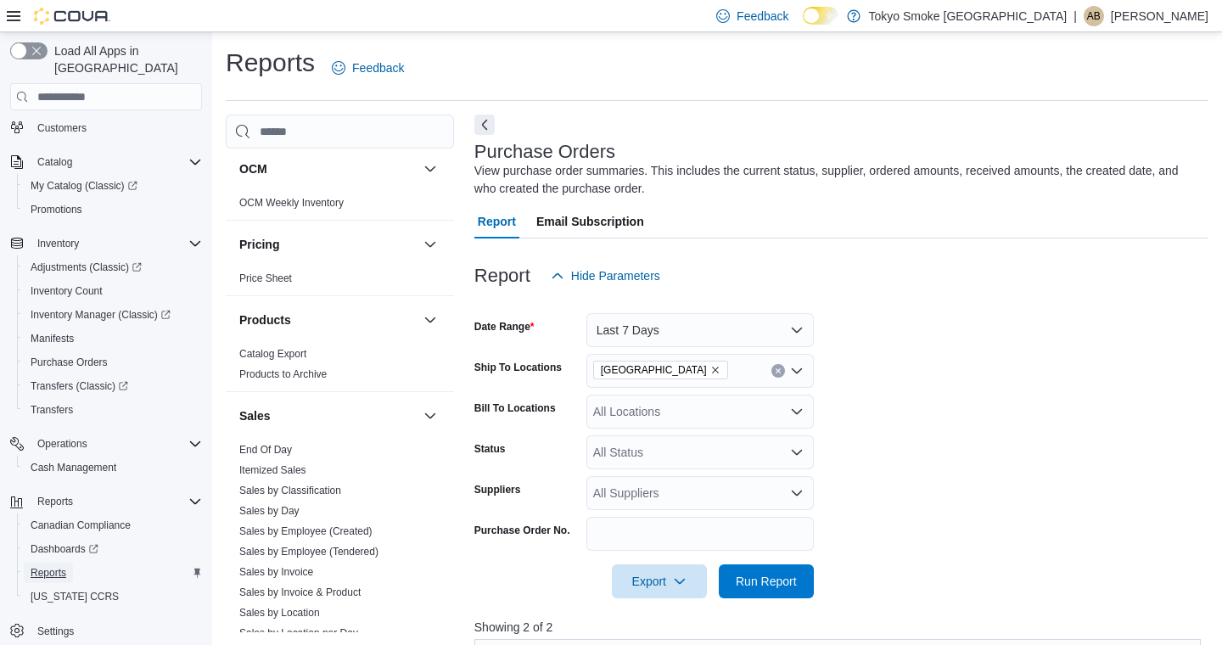
scroll to position [976, 0]
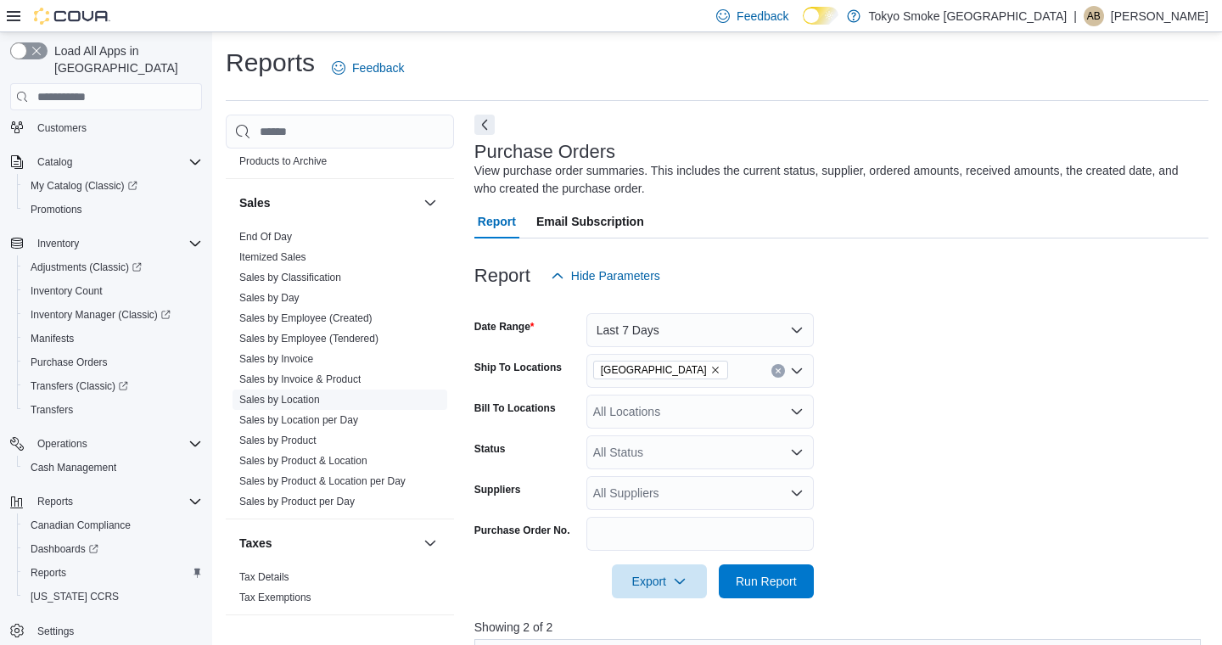
click at [288, 394] on link "Sales by Location" at bounding box center [279, 400] width 81 height 12
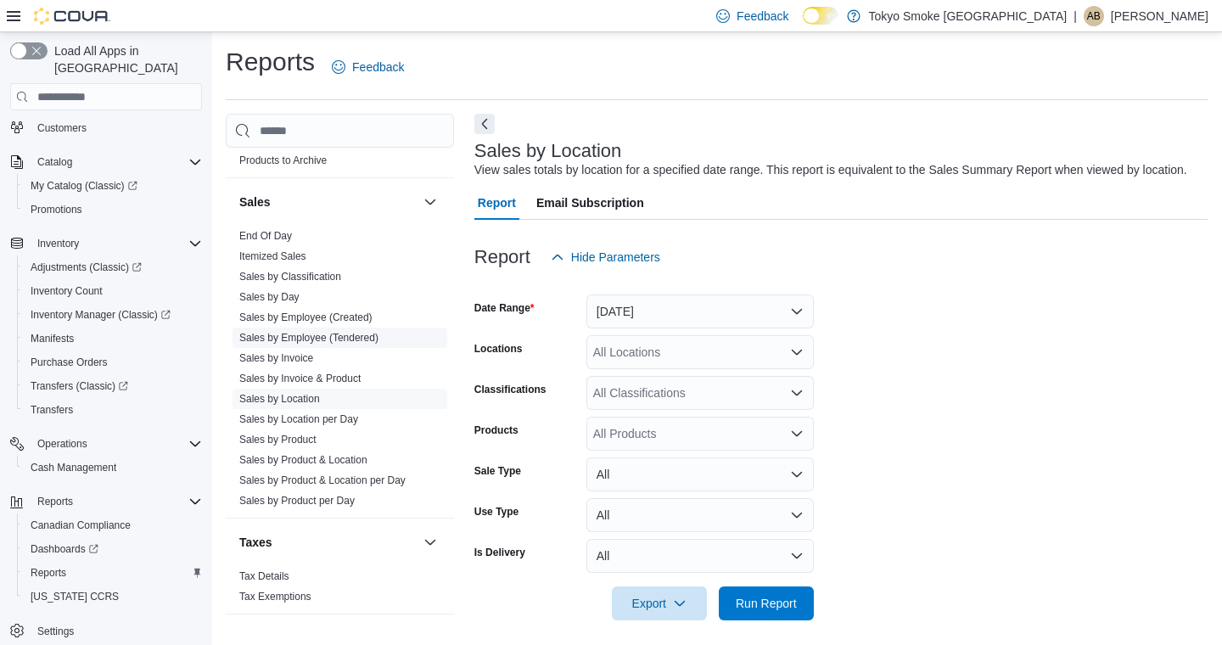
scroll to position [28, 0]
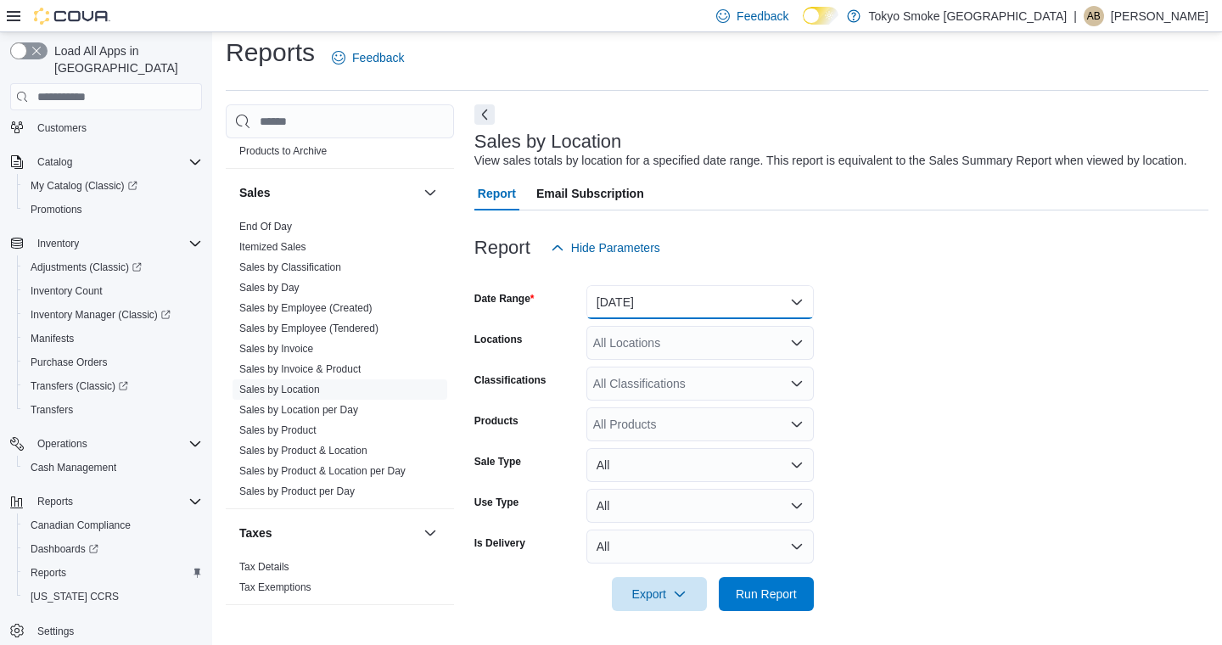
click at [641, 298] on button "[DATE]" at bounding box center [699, 302] width 227 height 34
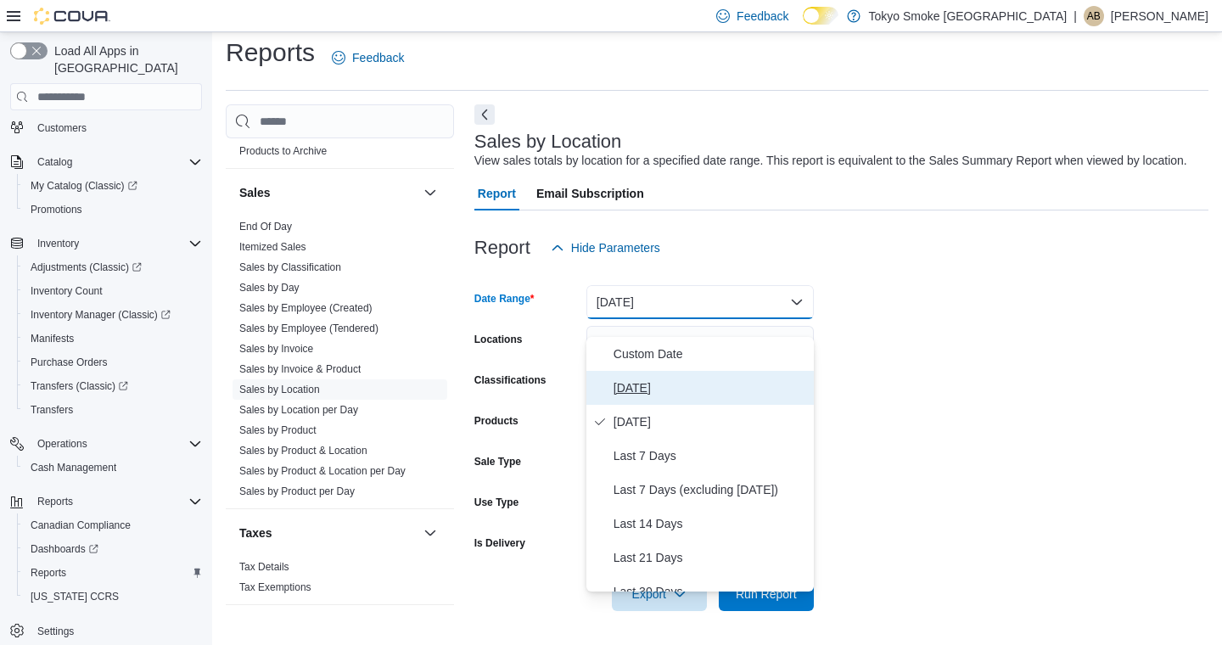
click at [633, 378] on span "[DATE]" at bounding box center [710, 388] width 193 height 20
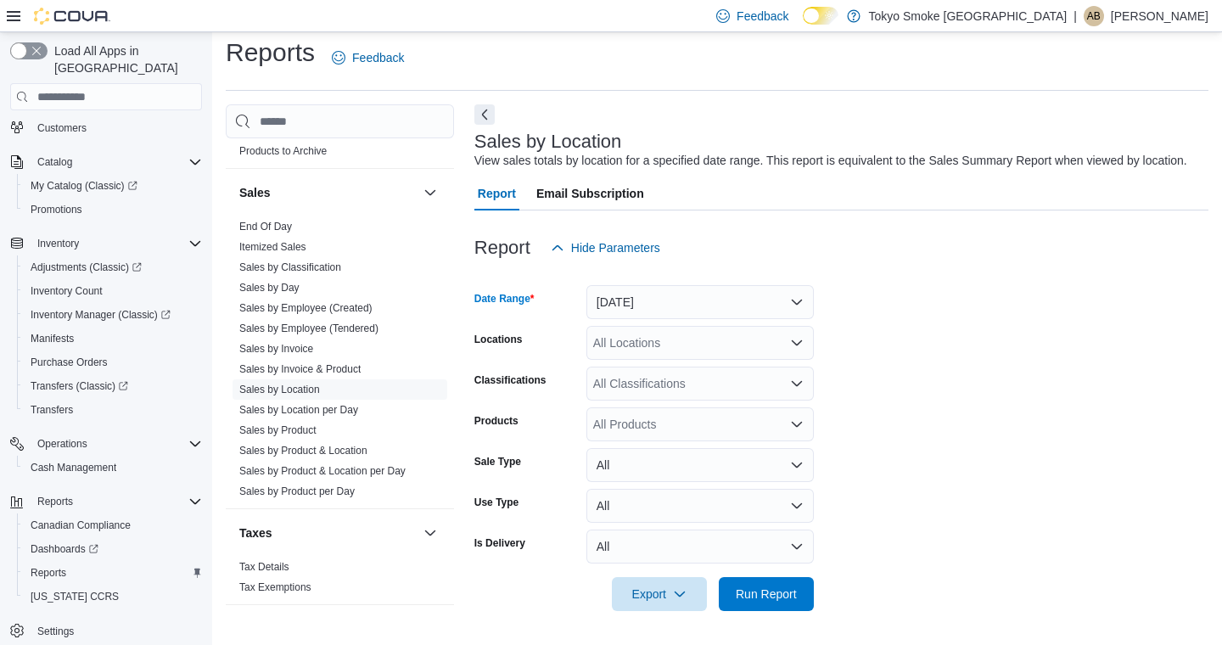
click at [640, 335] on div "All Locations" at bounding box center [699, 343] width 227 height 34
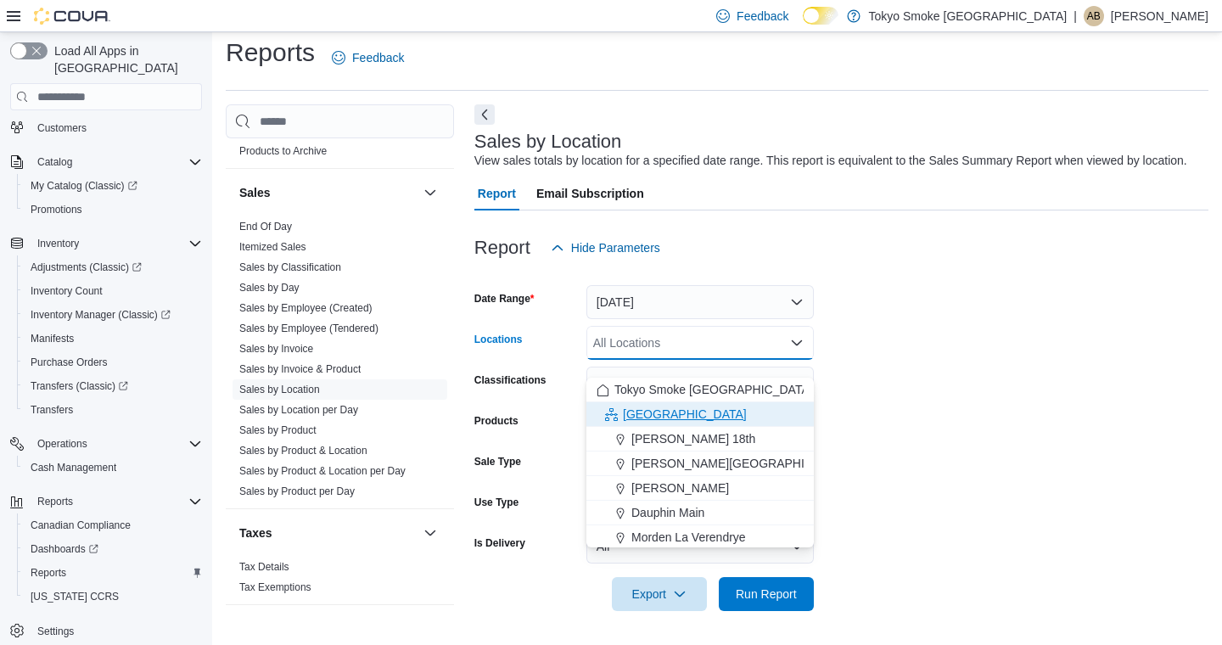
click at [646, 406] on span "[GEOGRAPHIC_DATA]" at bounding box center [685, 414] width 124 height 17
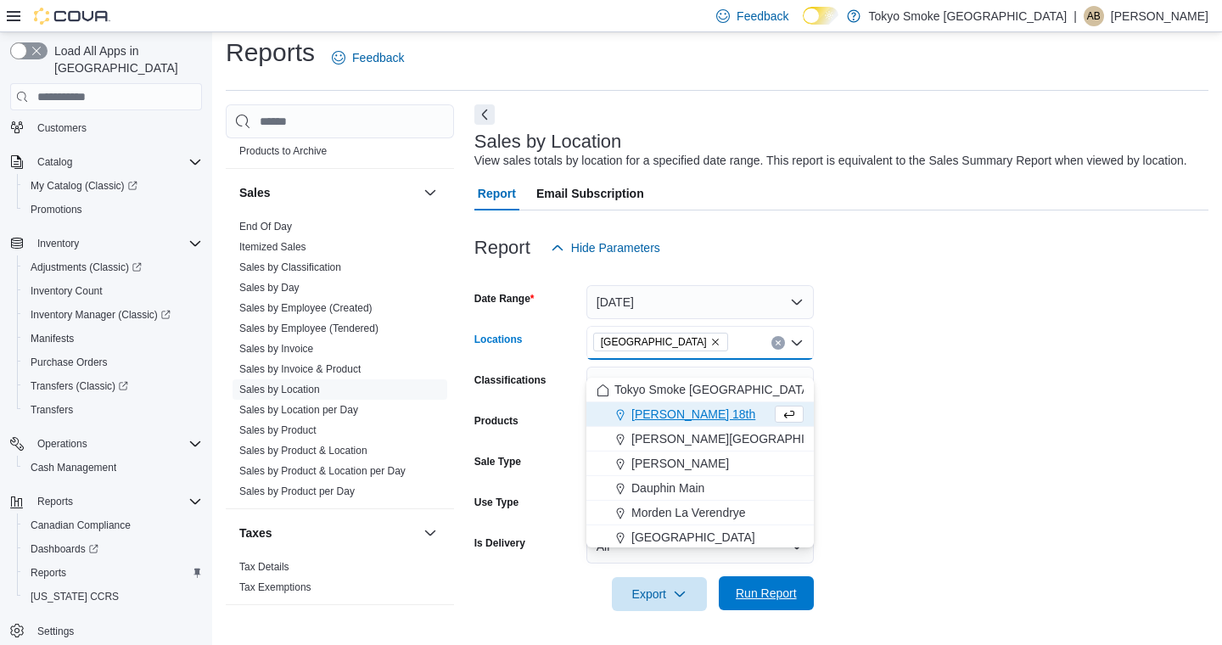
click at [754, 594] on span "Run Report" at bounding box center [766, 593] width 61 height 17
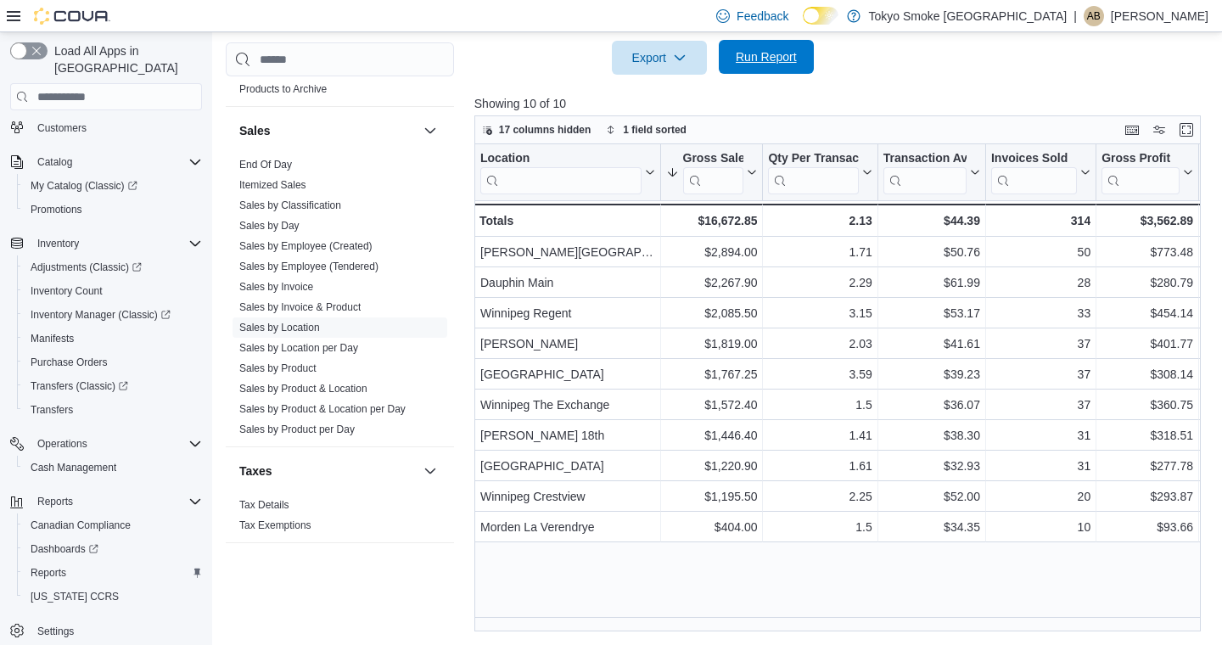
scroll to position [564, 0]
